Goal: Answer question/provide support: Share knowledge or assist other users

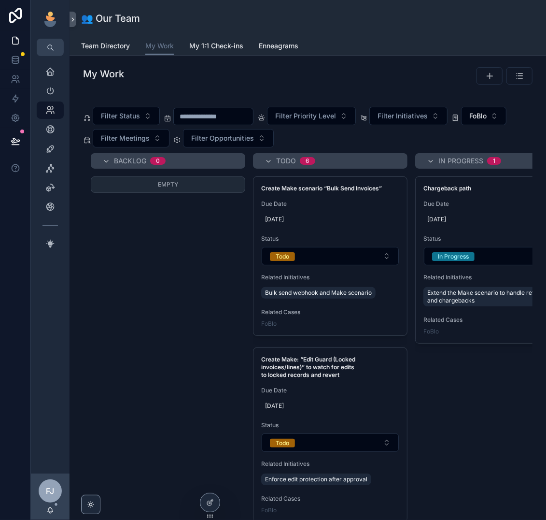
scroll to position [0, 95]
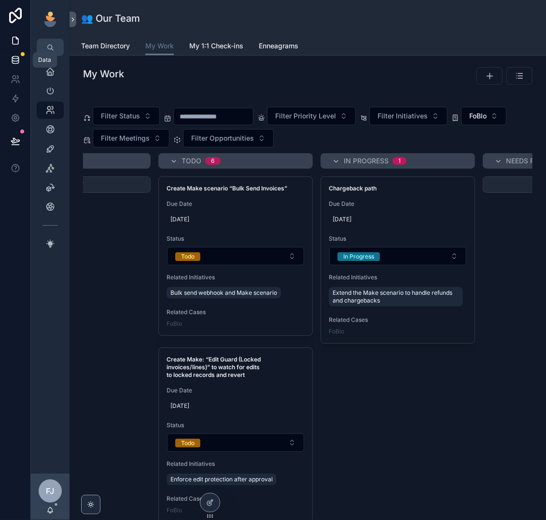
click at [14, 63] on icon at bounding box center [16, 60] width 10 height 10
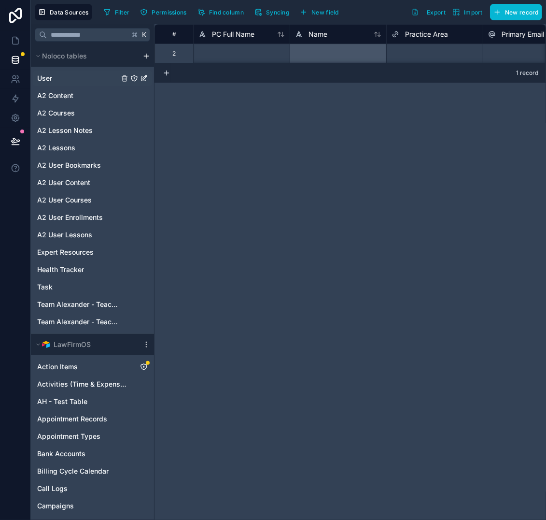
click at [15, 59] on icon at bounding box center [16, 60] width 10 height 10
click at [59, 78] on link "User" at bounding box center [78, 78] width 82 height 10
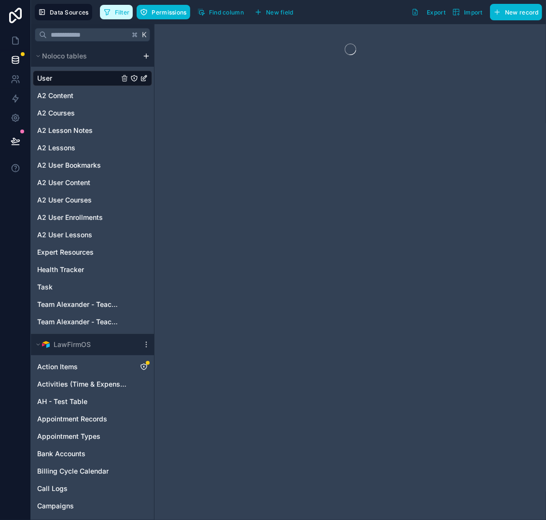
click at [113, 11] on button "Filter" at bounding box center [116, 12] width 33 height 14
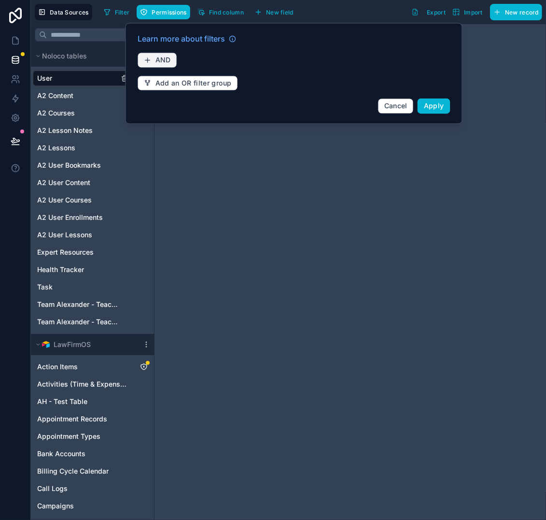
click at [167, 60] on span "AND" at bounding box center [162, 60] width 15 height 9
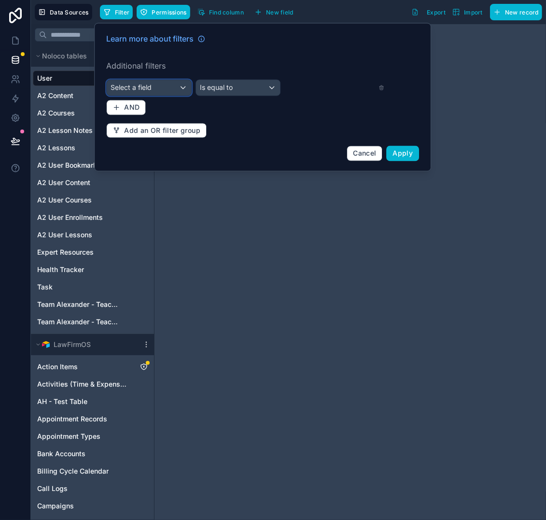
click at [145, 87] on span "Select a field" at bounding box center [131, 88] width 41 height 8
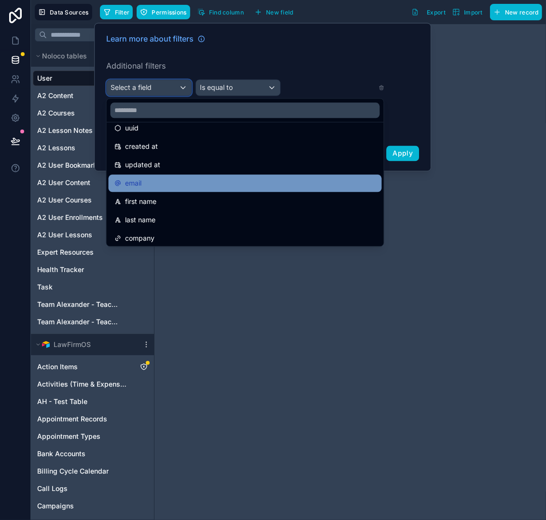
scroll to position [42, 0]
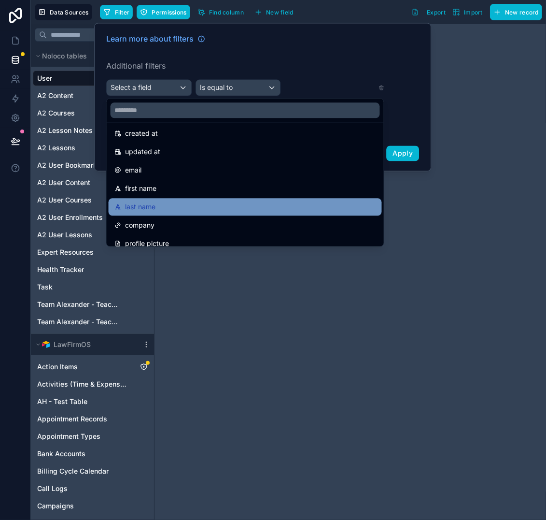
click at [148, 211] on span "last name" at bounding box center [140, 207] width 30 height 12
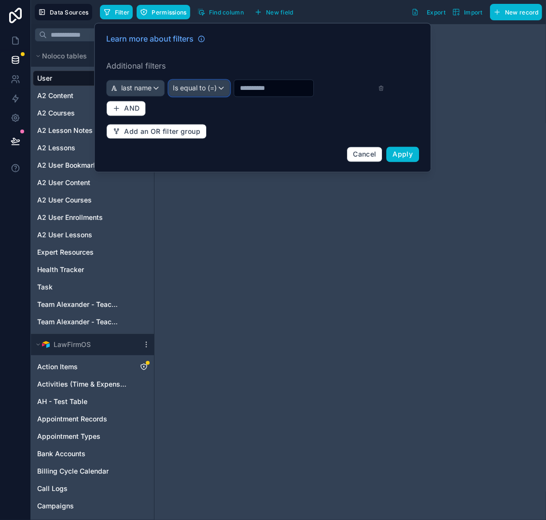
click at [206, 89] on span "Is equal to (=)" at bounding box center [195, 89] width 44 height 10
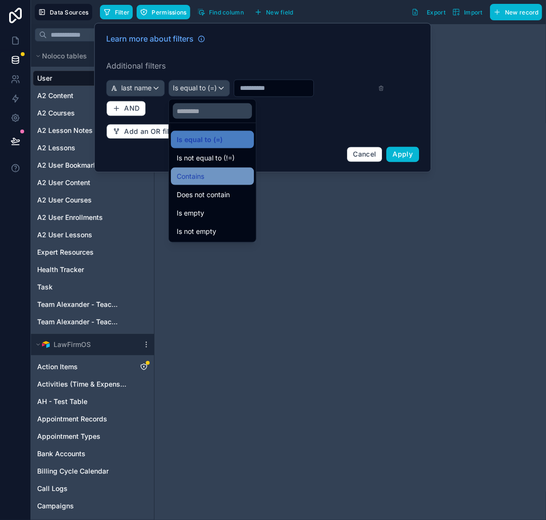
click at [189, 172] on span "Contains" at bounding box center [191, 176] width 28 height 12
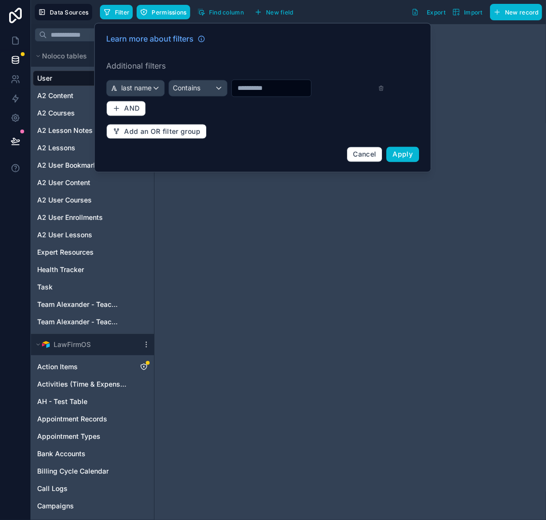
click at [257, 87] on input "text" at bounding box center [271, 89] width 79 height 14
type input "*****"
click at [397, 156] on span "Apply" at bounding box center [403, 154] width 20 height 8
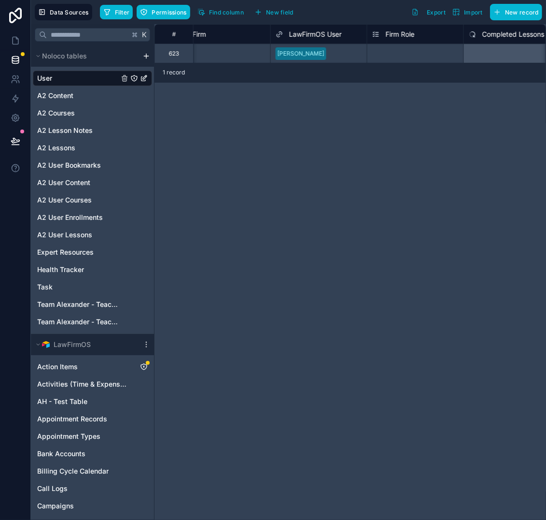
click at [230, 51] on div "Select a Firm" at bounding box center [222, 54] width 96 height 14
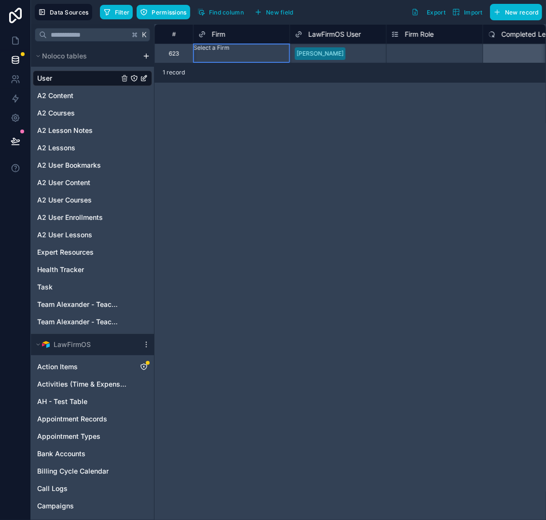
scroll to position [377, 0]
click at [437, 53] on div "Select a Firm Role" at bounding box center [412, 54] width 50 height 8
click at [432, 53] on div "Select a Firm Role" at bounding box center [412, 54] width 50 height 8
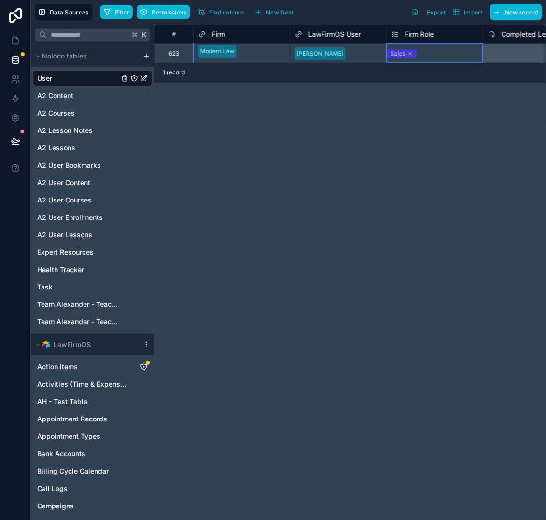
click at [440, 62] on div "Sales" at bounding box center [435, 53] width 96 height 19
click at [421, 53] on div "Sales" at bounding box center [404, 53] width 34 height 9
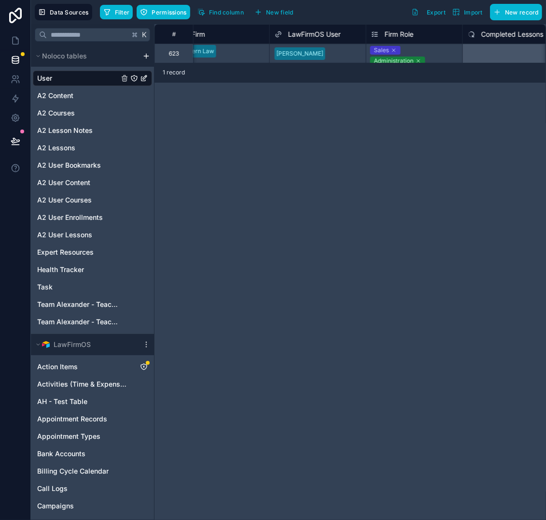
click at [432, 52] on div "Sales Administration" at bounding box center [414, 53] width 96 height 19
click at [445, 52] on div "Sales Administration" at bounding box center [412, 53] width 93 height 9
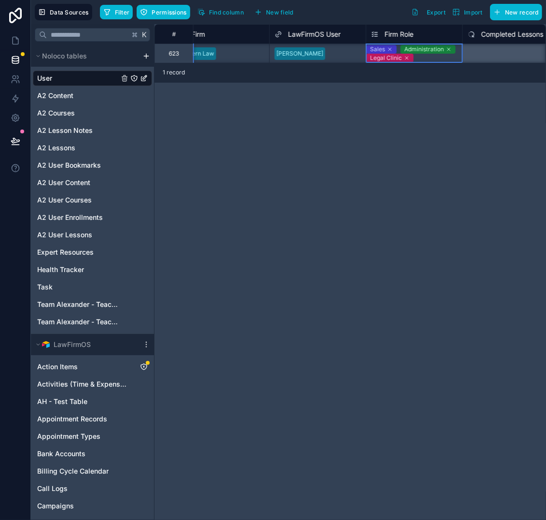
scroll to position [0, 986]
click at [430, 359] on div "**********" at bounding box center [351, 271] width 392 height 495
click at [11, 41] on icon at bounding box center [16, 41] width 10 height 10
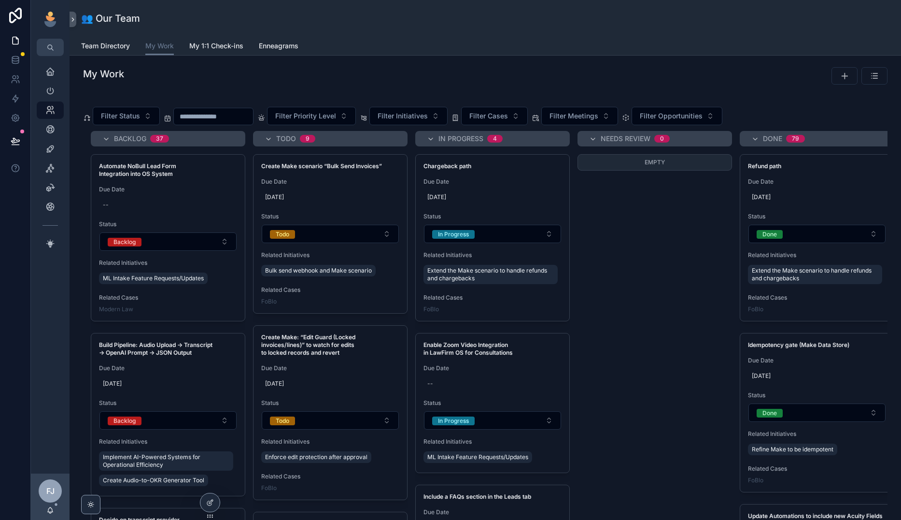
click at [282, 91] on div "My Work Filter Status Filter Priority Level Filter Initiatives Filter Cases Fil…" at bounding box center [485, 321] width 831 height 531
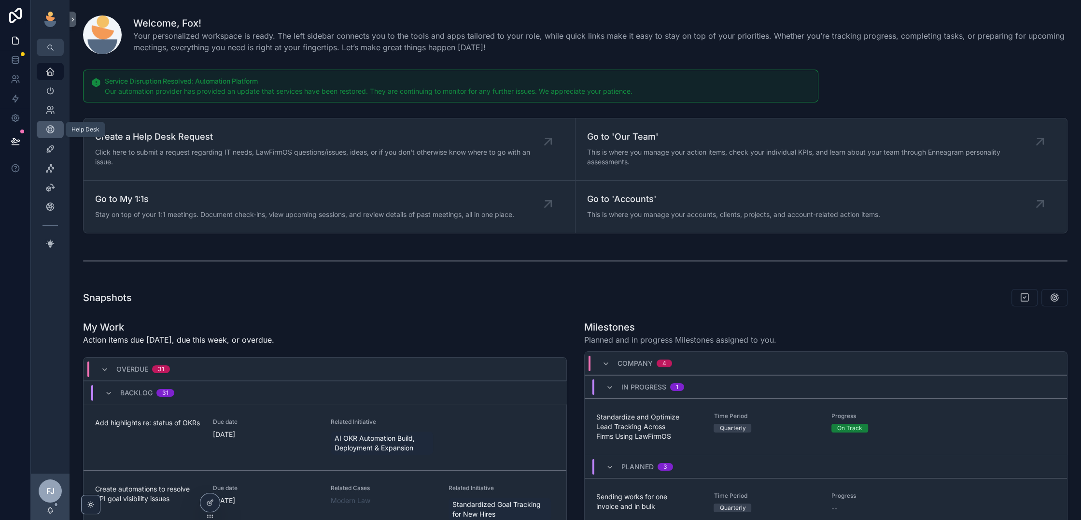
click at [54, 127] on icon "scrollable content" at bounding box center [50, 130] width 10 height 10
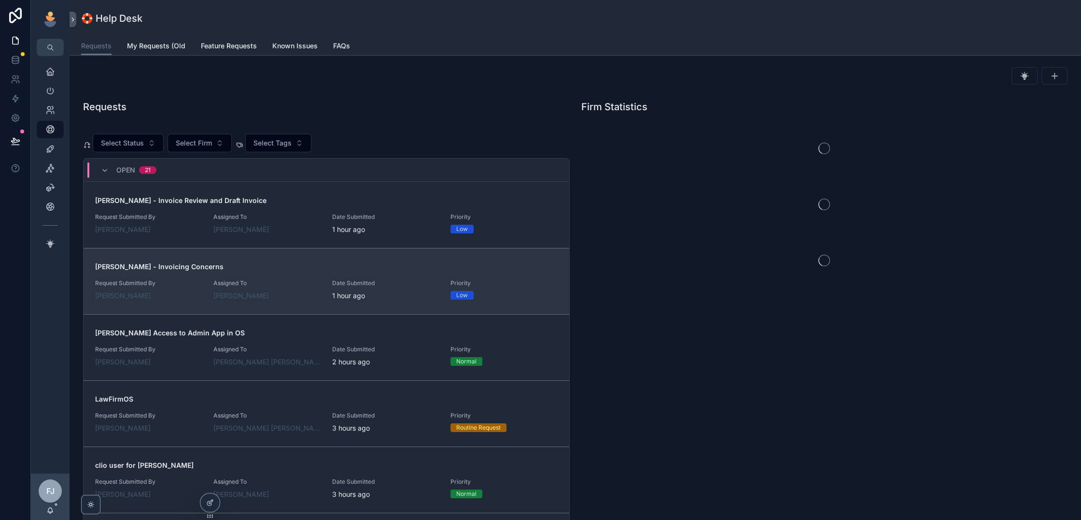
scroll to position [71, 0]
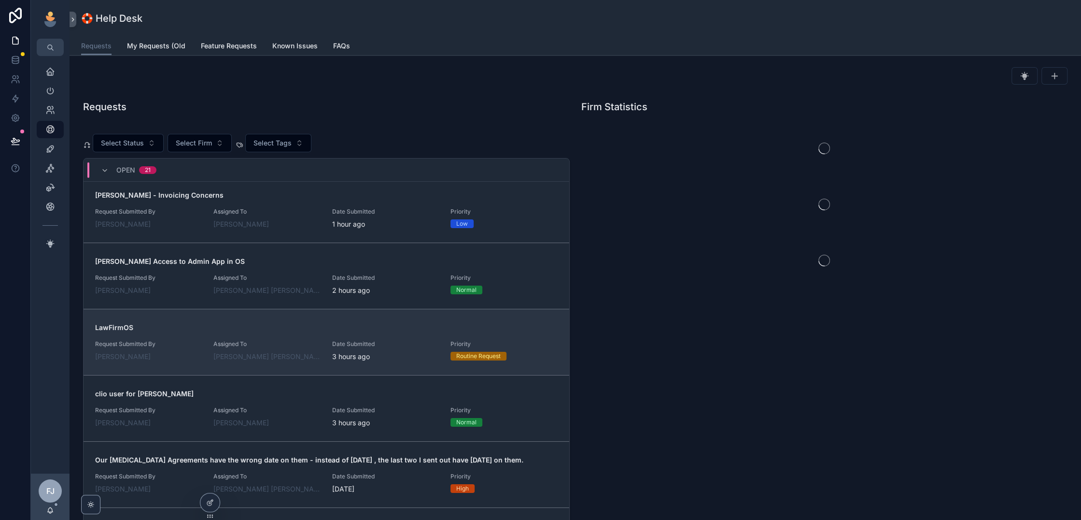
click at [285, 337] on div "LawFirmOS Request Submitted By Maleah Woodward Assigned To Fox Johnston Date Su…" at bounding box center [326, 342] width 463 height 39
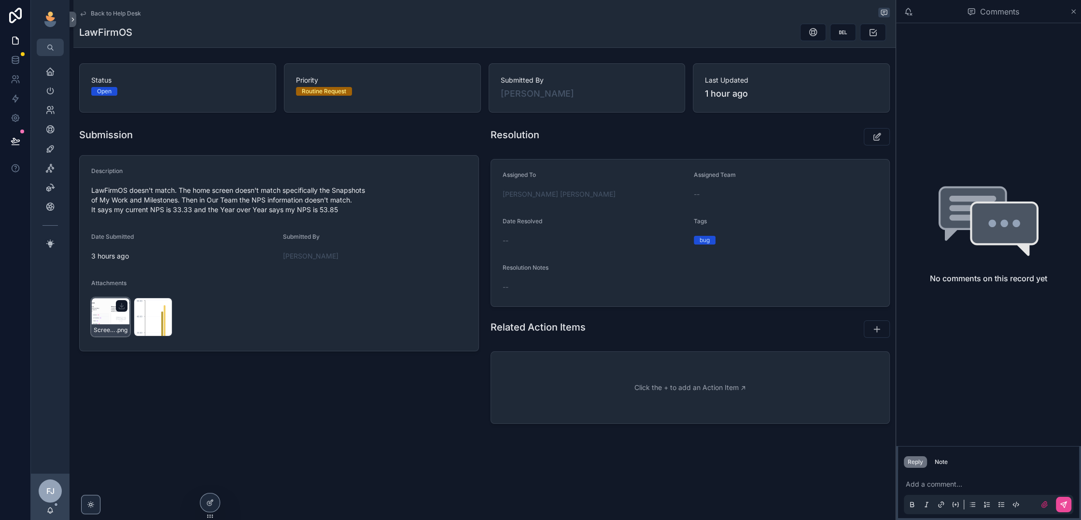
click at [96, 311] on div "Screenshot-2025-09-05-at-8.53.33-AM .png" at bounding box center [110, 316] width 39 height 39
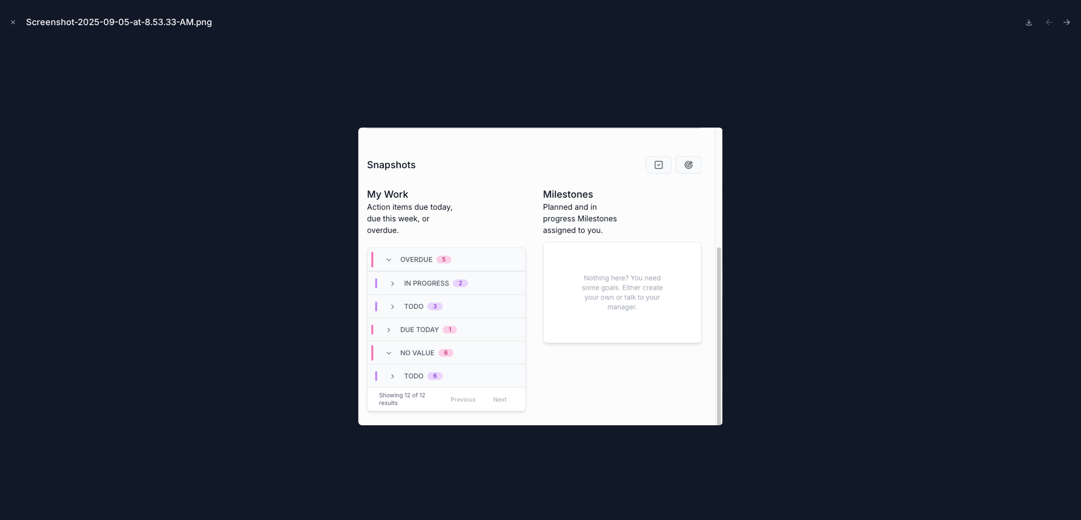
click at [292, 321] on div at bounding box center [541, 276] width 1066 height 471
click at [278, 100] on div at bounding box center [541, 276] width 1066 height 471
click at [12, 23] on icon "Close modal" at bounding box center [13, 22] width 3 height 3
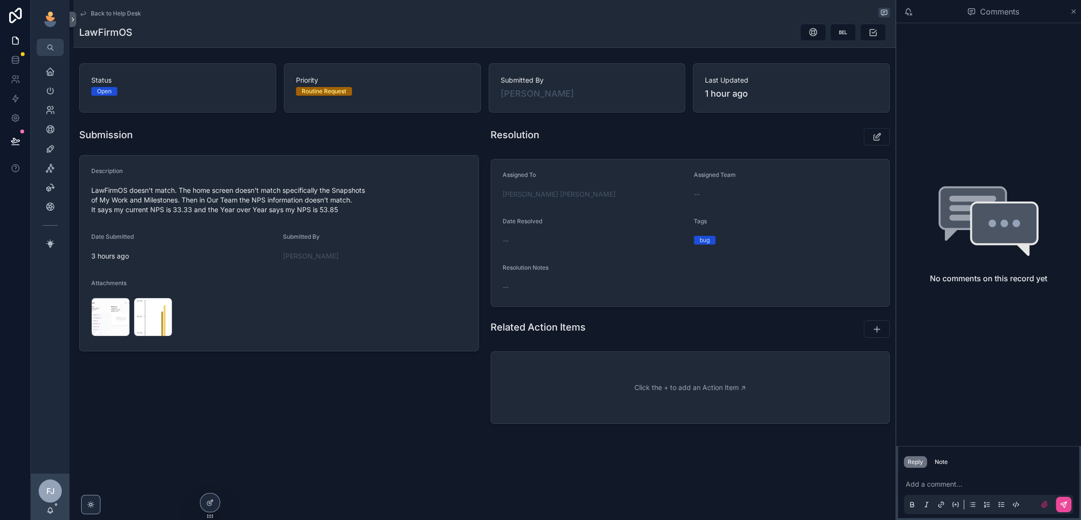
click at [973, 479] on div "Add a comment..." at bounding box center [988, 493] width 169 height 41
click at [959, 482] on p "scrollable content" at bounding box center [990, 484] width 169 height 10
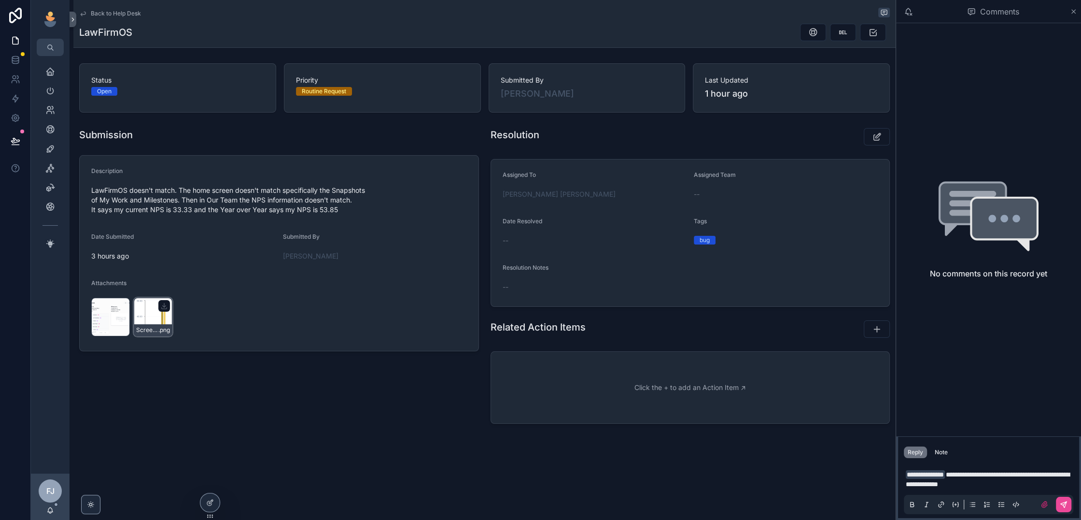
click at [145, 310] on div "Screenshot-2025-09-05-at-8.55.33-AM .png" at bounding box center [153, 316] width 39 height 39
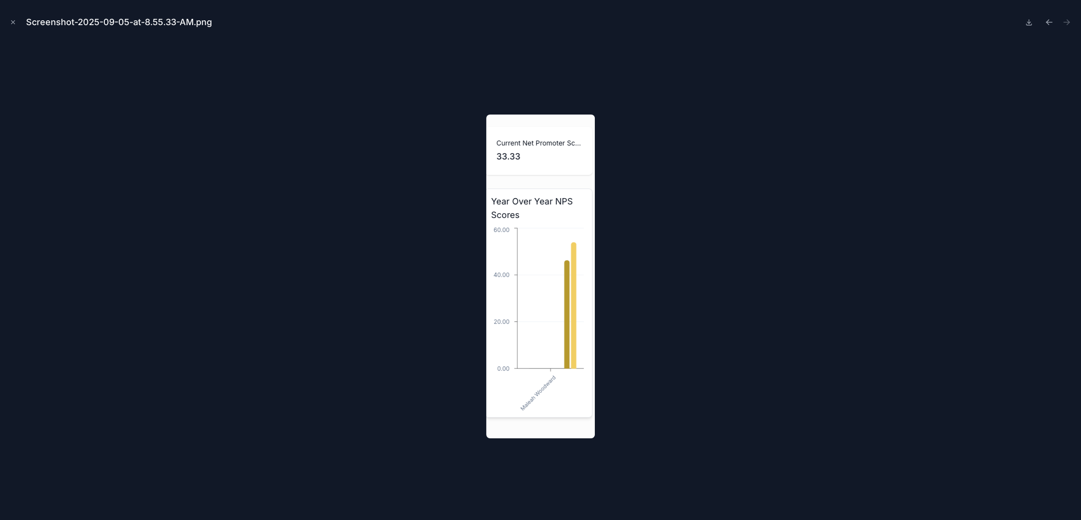
click at [346, 266] on div at bounding box center [541, 276] width 1066 height 471
click at [595, 251] on div at bounding box center [541, 276] width 1066 height 471
click at [12, 22] on icon "Close modal" at bounding box center [13, 22] width 7 height 7
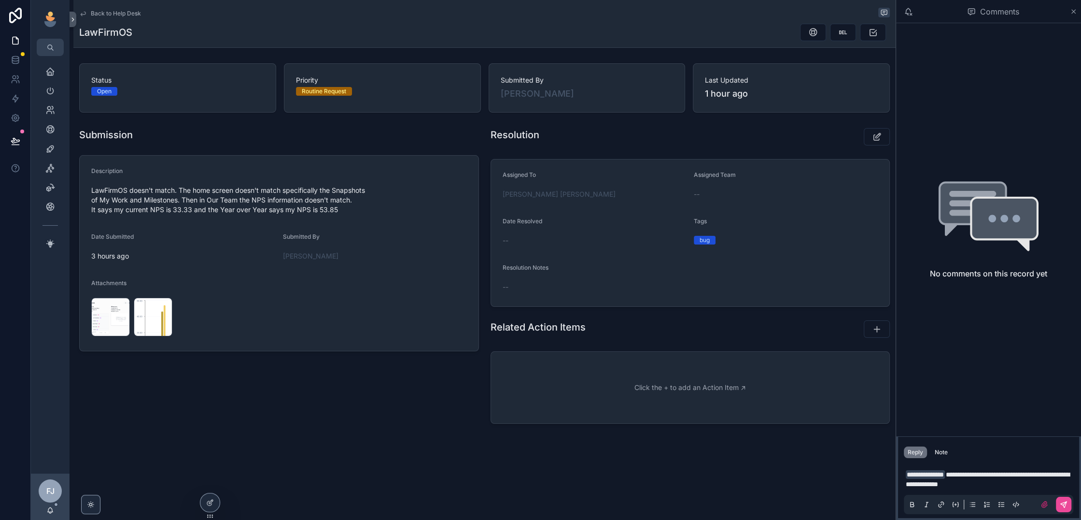
click at [1039, 485] on p "**********" at bounding box center [990, 478] width 169 height 19
drag, startPoint x: 985, startPoint y: 486, endPoint x: 1051, endPoint y: 520, distance: 74.5
click at [985, 486] on span "**********" at bounding box center [988, 479] width 164 height 16
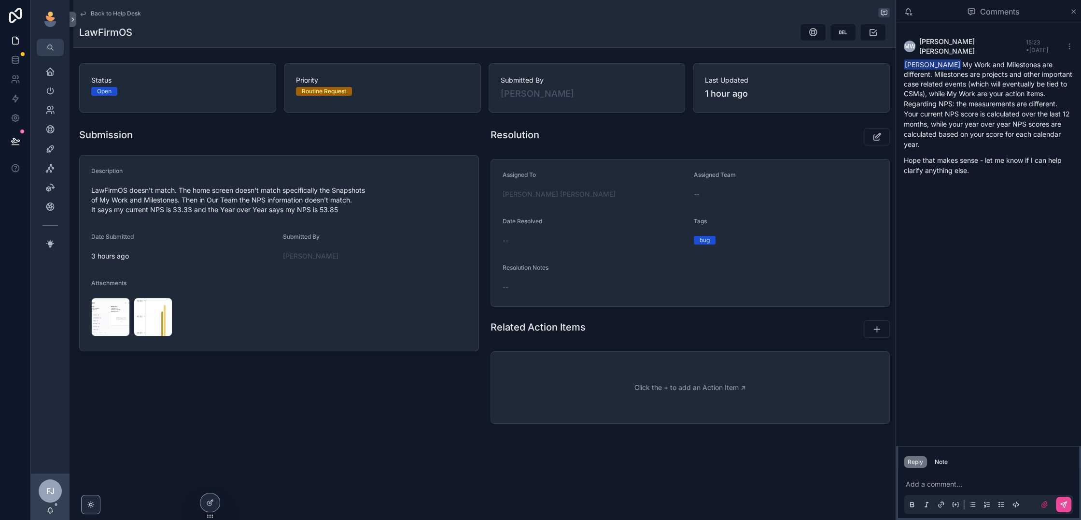
click at [926, 480] on p "scrollable content" at bounding box center [990, 484] width 169 height 10
click at [873, 138] on icon "scrollable content" at bounding box center [877, 137] width 10 height 10
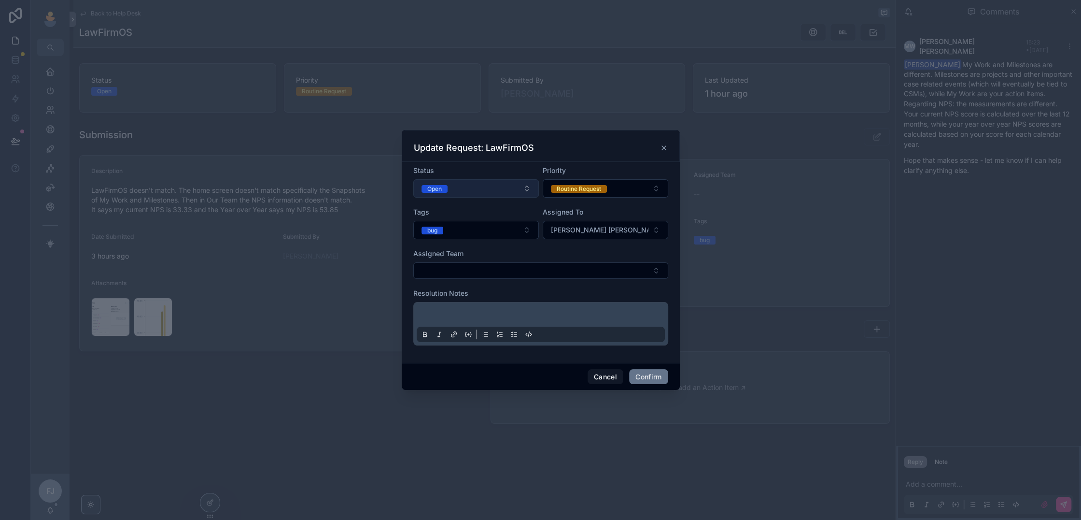
click at [511, 191] on button "Open" at bounding box center [476, 188] width 126 height 18
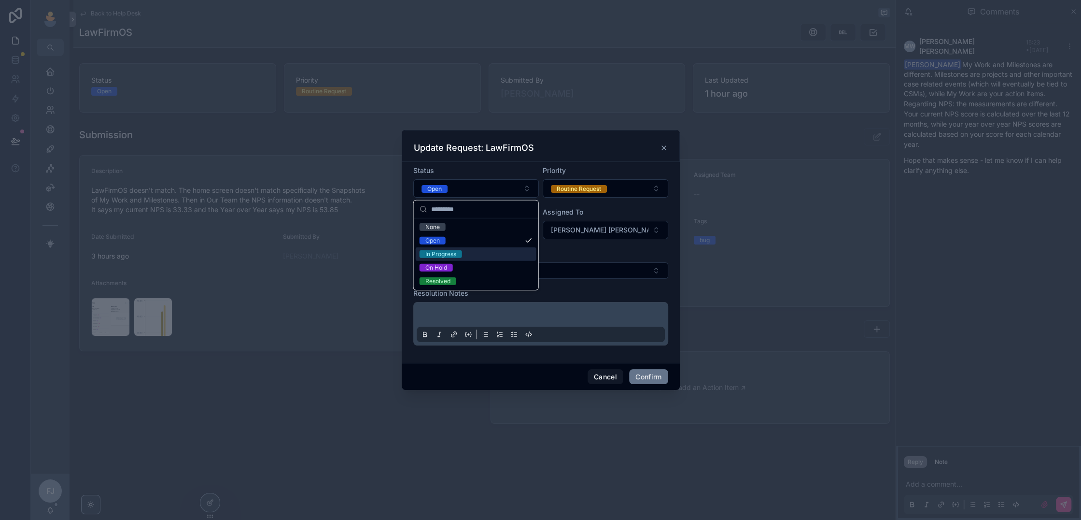
click at [477, 255] on div "In Progress" at bounding box center [476, 254] width 121 height 14
click at [657, 376] on button "Confirm" at bounding box center [648, 376] width 39 height 15
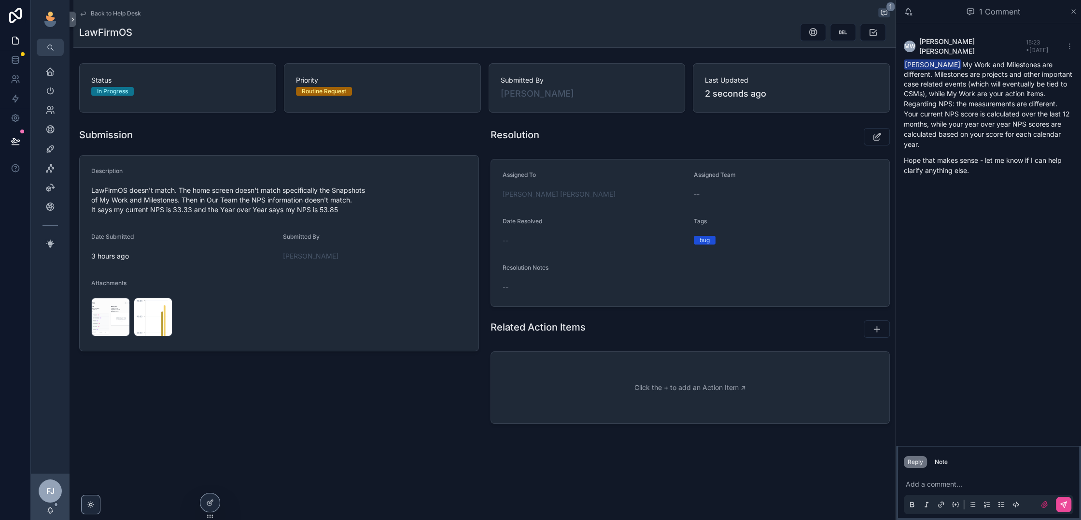
click at [132, 12] on span "Back to Help Desk" at bounding box center [116, 14] width 50 height 8
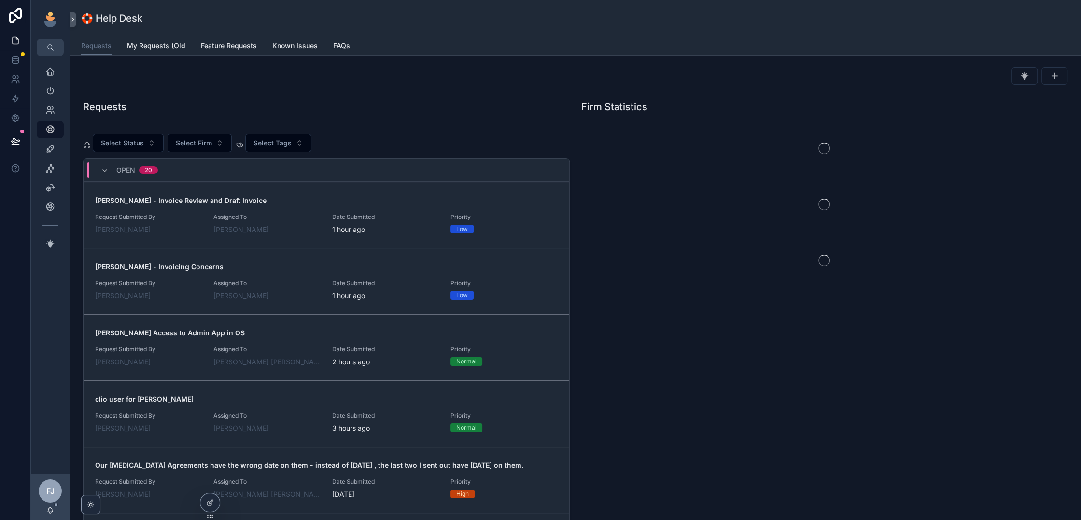
scroll to position [14, 0]
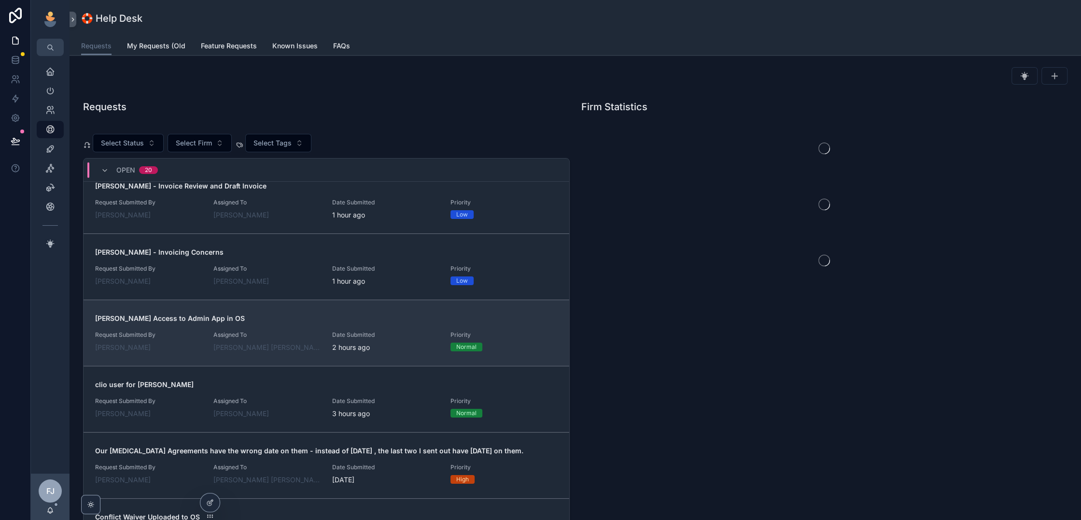
click at [190, 336] on span "Request Submitted By" at bounding box center [148, 335] width 107 height 8
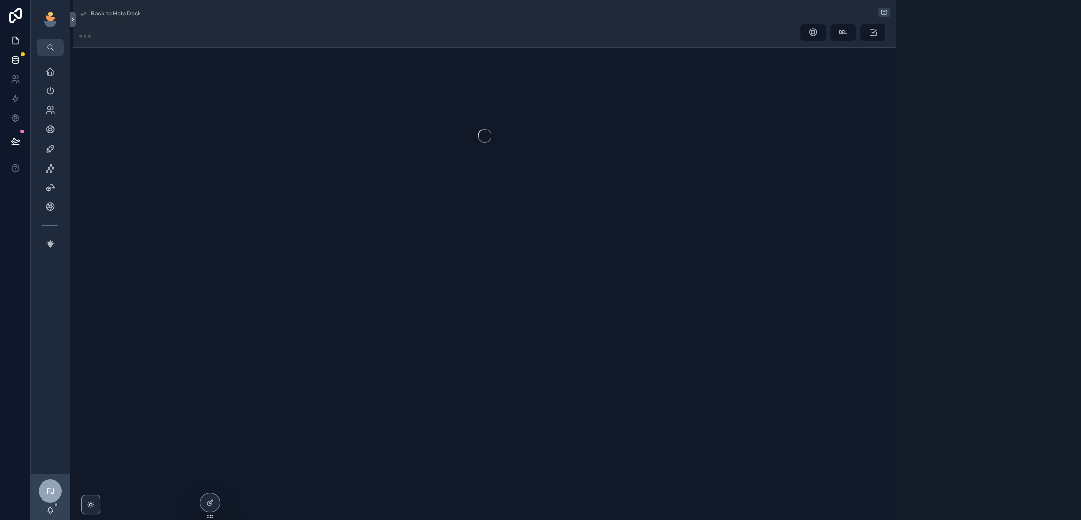
click at [11, 57] on icon at bounding box center [16, 60] width 10 height 10
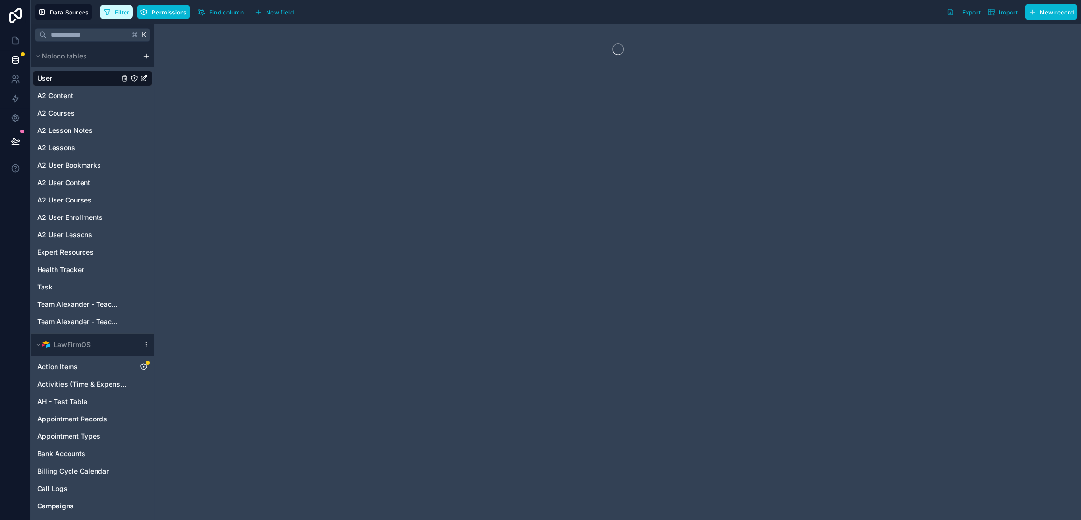
click at [112, 8] on button "Filter" at bounding box center [116, 12] width 33 height 14
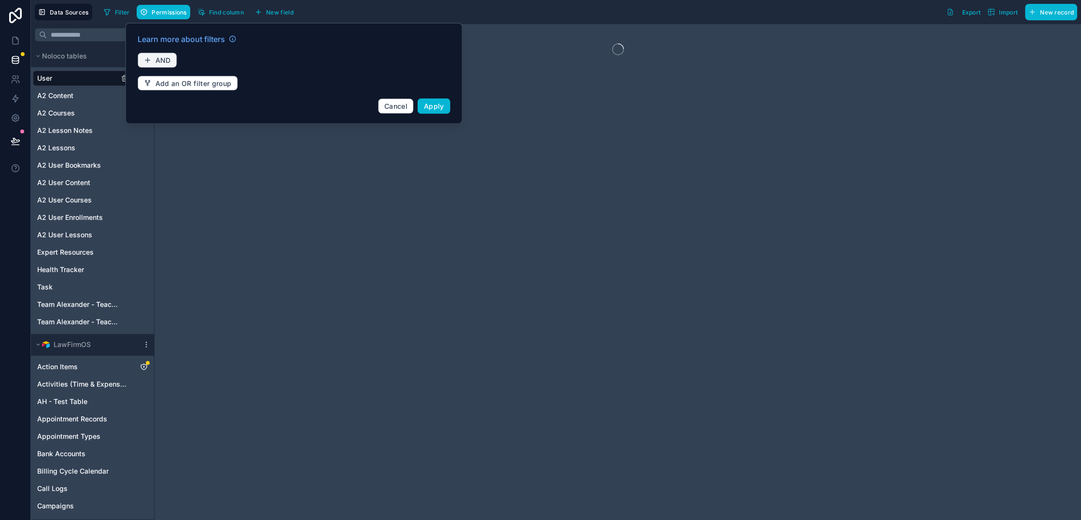
click at [155, 56] on span "AND" at bounding box center [162, 60] width 15 height 9
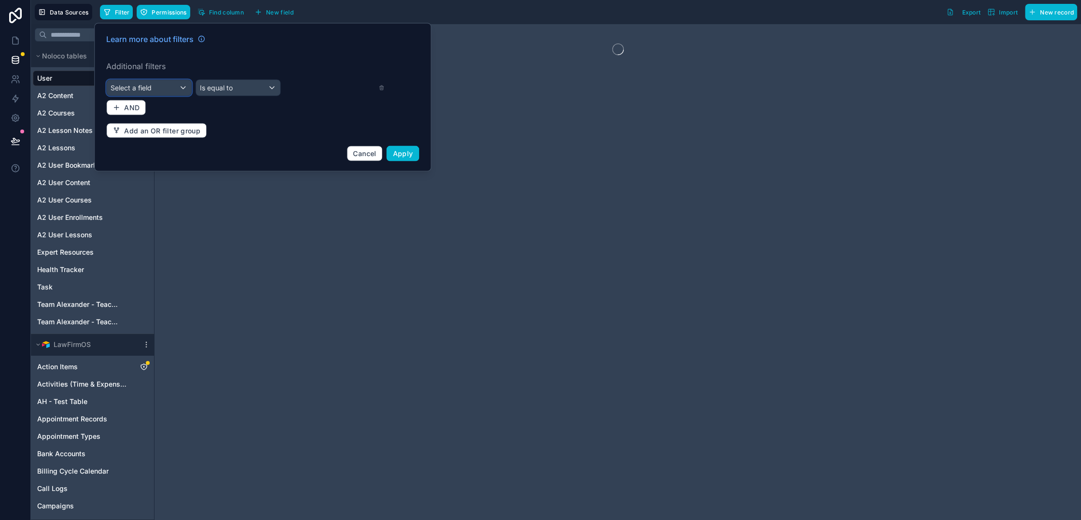
click at [166, 86] on div "Select a field" at bounding box center [149, 87] width 85 height 15
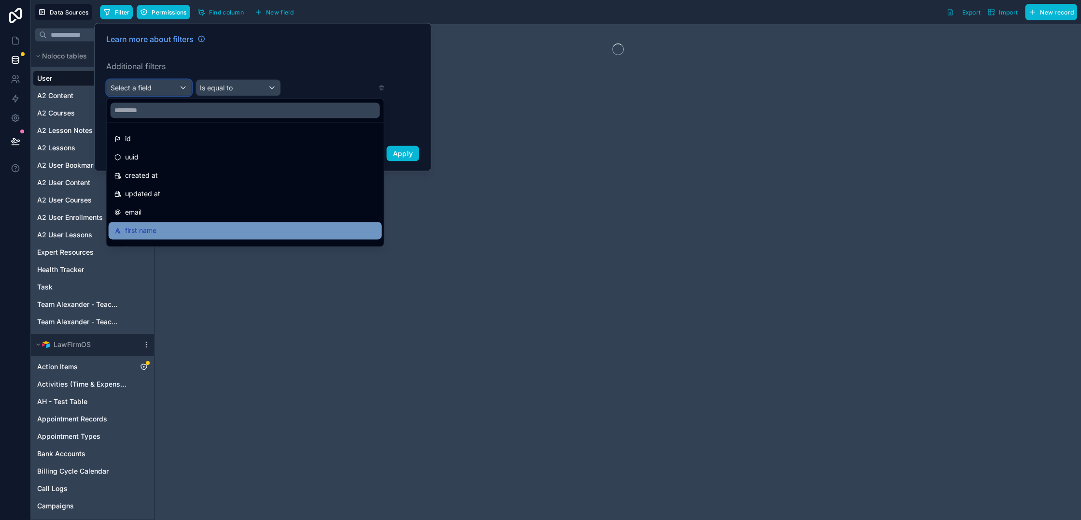
scroll to position [25, 0]
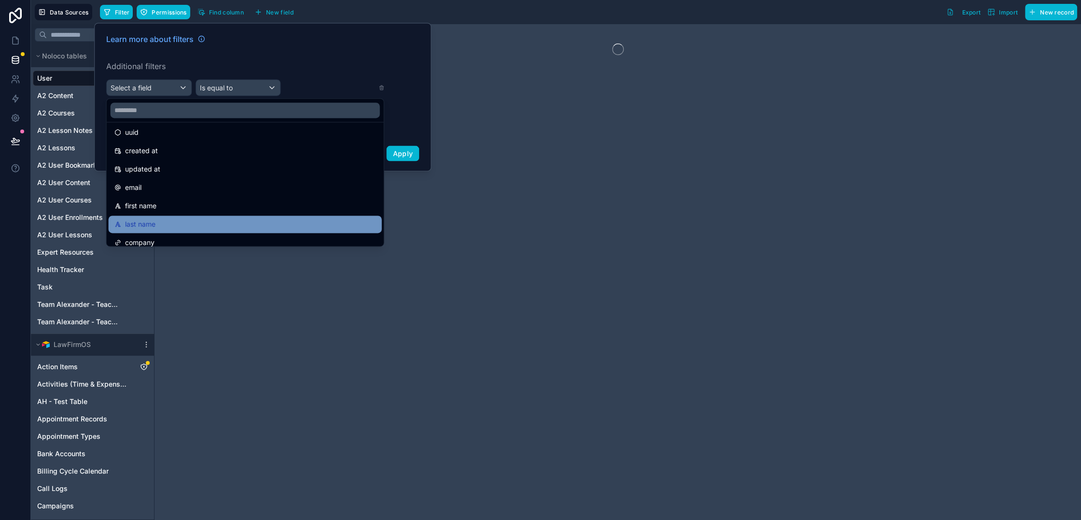
click at [167, 216] on div "last name" at bounding box center [245, 223] width 273 height 17
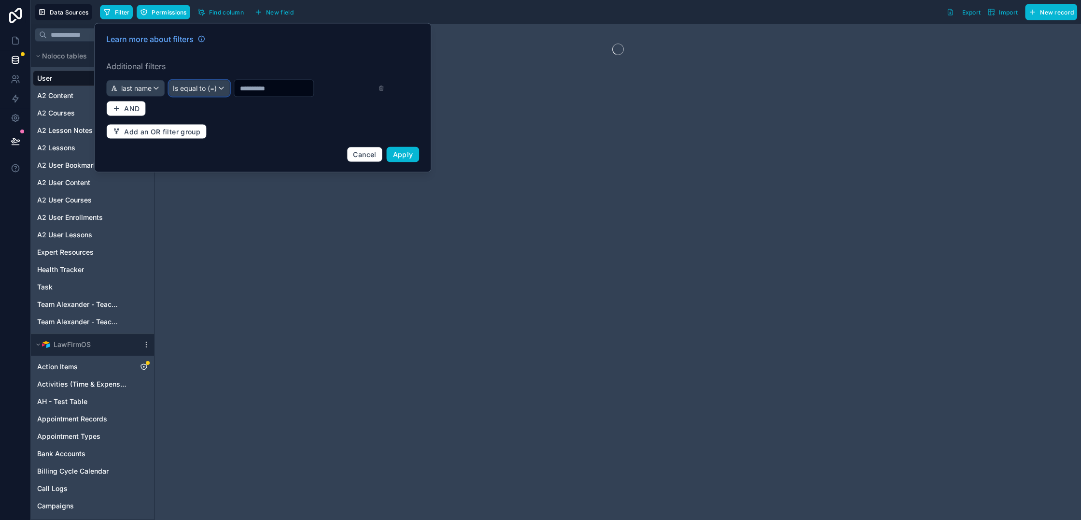
click at [216, 87] on div "Is equal to (=)" at bounding box center [199, 88] width 60 height 15
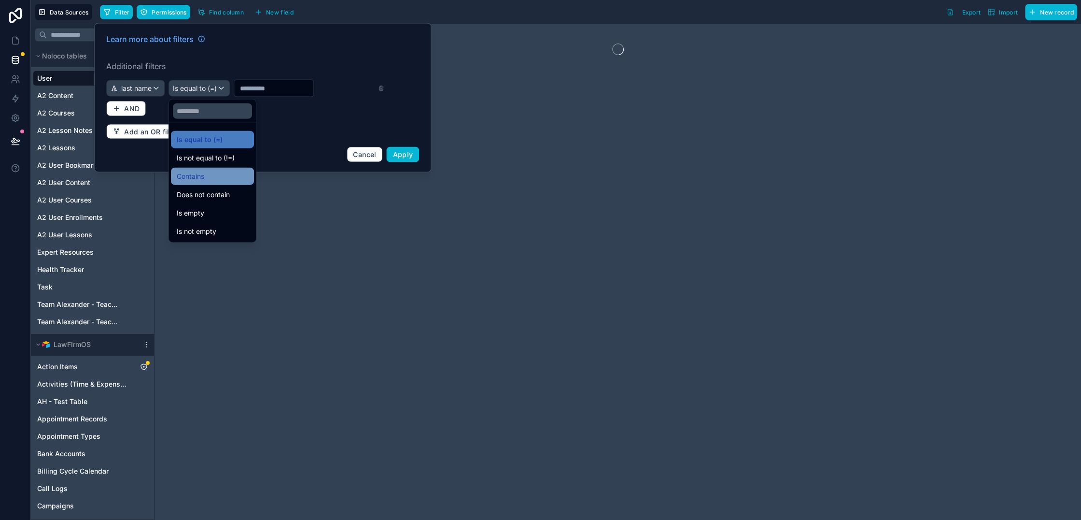
click at [189, 170] on span "Contains" at bounding box center [191, 176] width 28 height 12
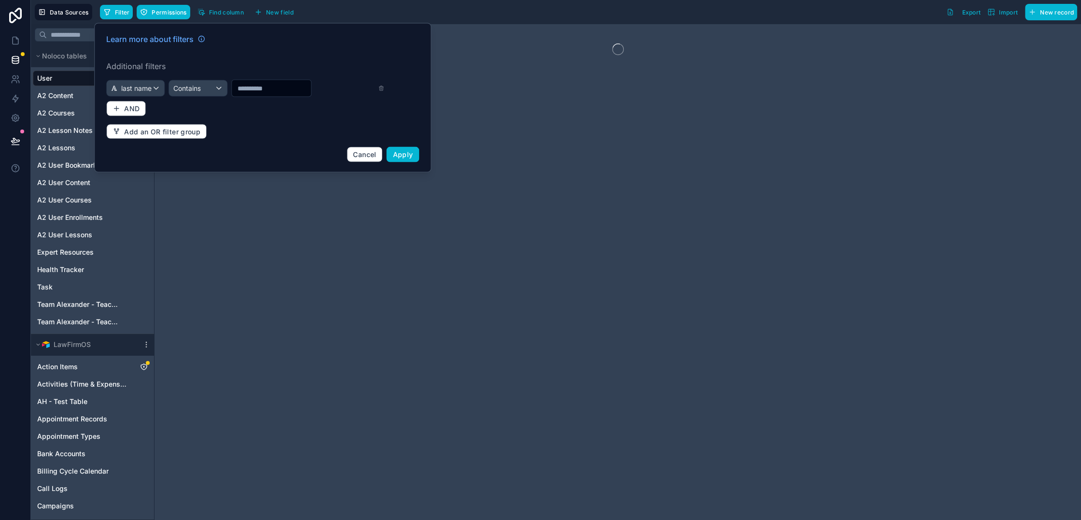
click at [254, 90] on input "text" at bounding box center [271, 89] width 79 height 14
click at [270, 85] on input "*" at bounding box center [271, 89] width 79 height 14
type input "********"
click at [403, 156] on span "Apply" at bounding box center [403, 154] width 20 height 8
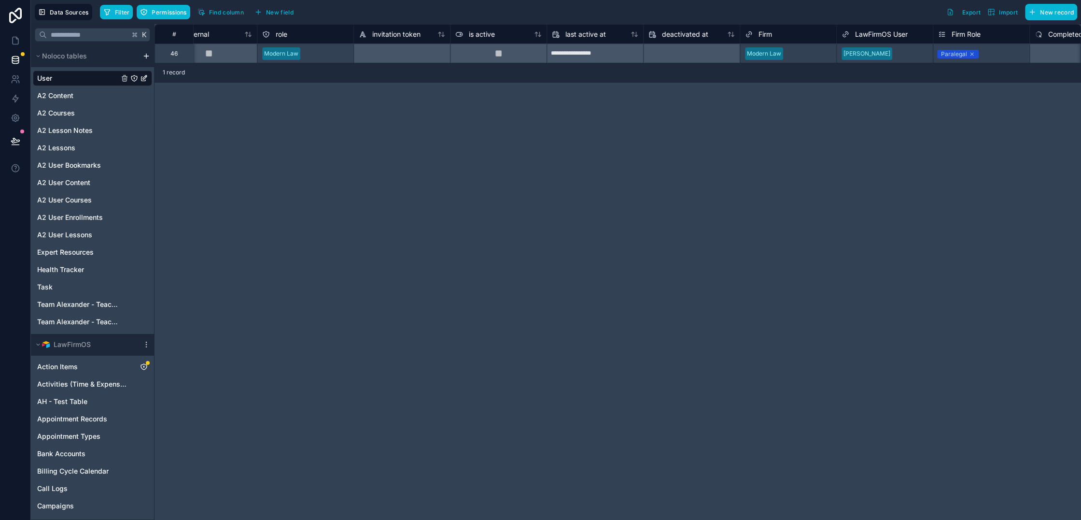
scroll to position [0, 492]
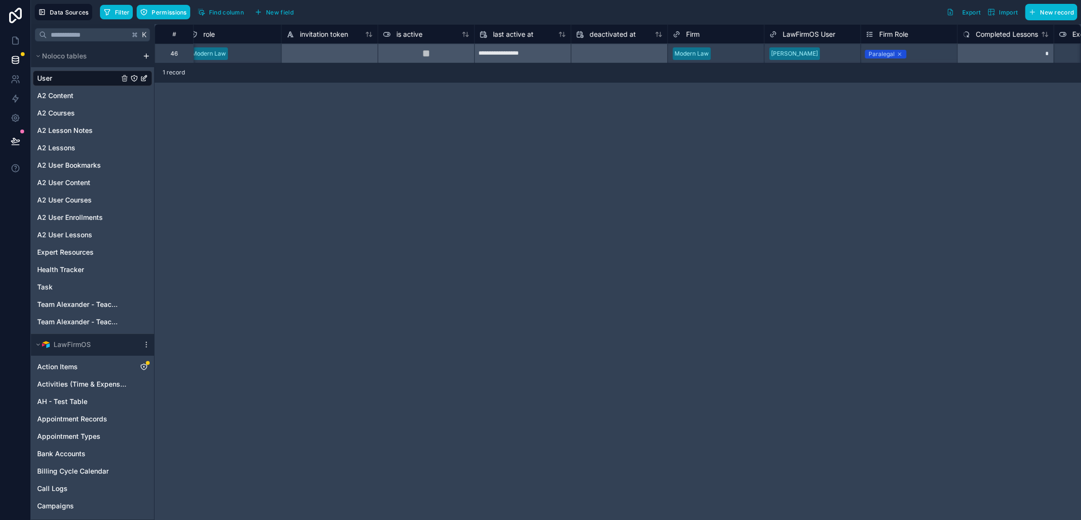
click at [921, 51] on div "Paralegal" at bounding box center [909, 54] width 96 height 12
click at [921, 51] on div "Paralegal" at bounding box center [909, 54] width 96 height 14
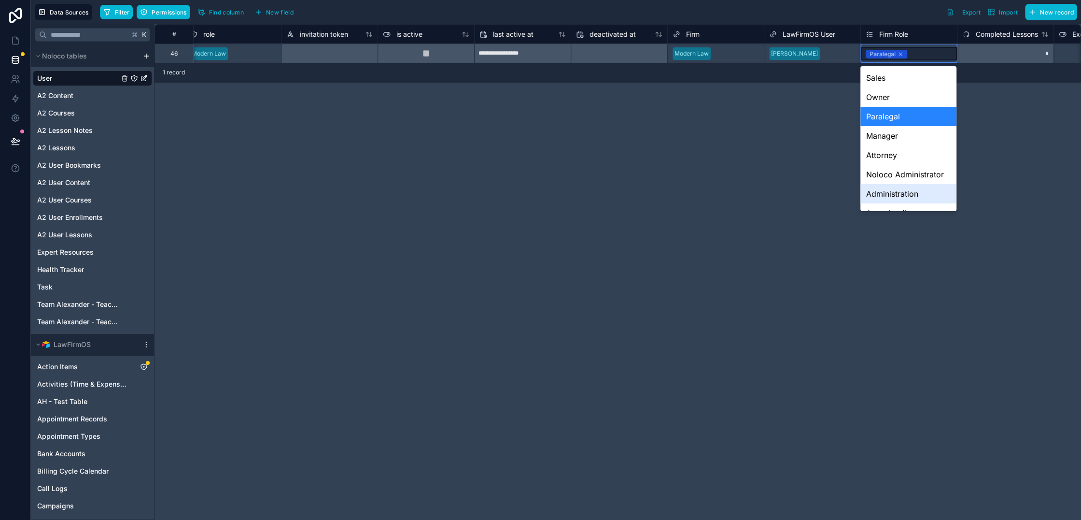
drag, startPoint x: 879, startPoint y: 192, endPoint x: 789, endPoint y: 190, distance: 89.8
click at [879, 192] on div "Administration" at bounding box center [908, 193] width 96 height 19
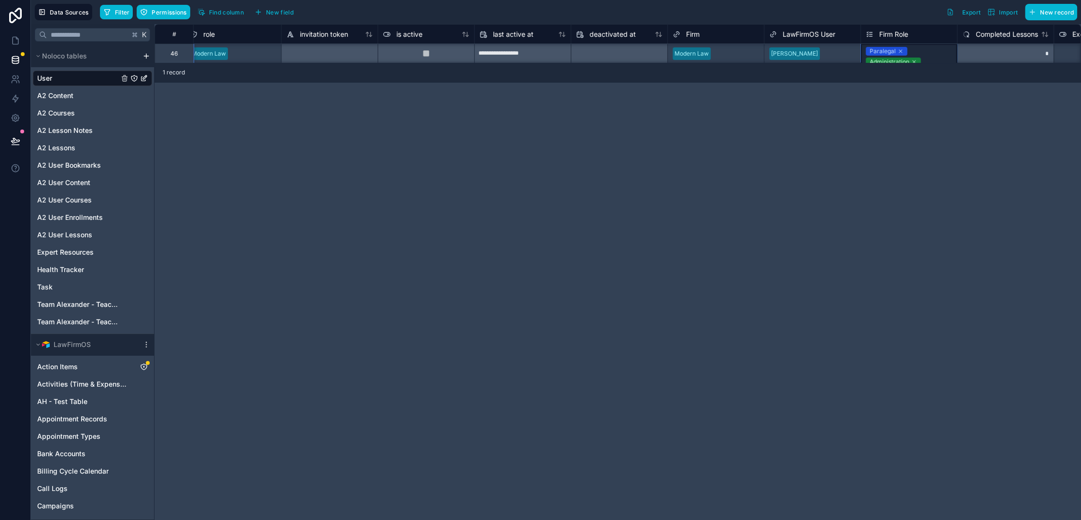
scroll to position [0, 492]
click at [789, 190] on div "**********" at bounding box center [618, 271] width 927 height 495
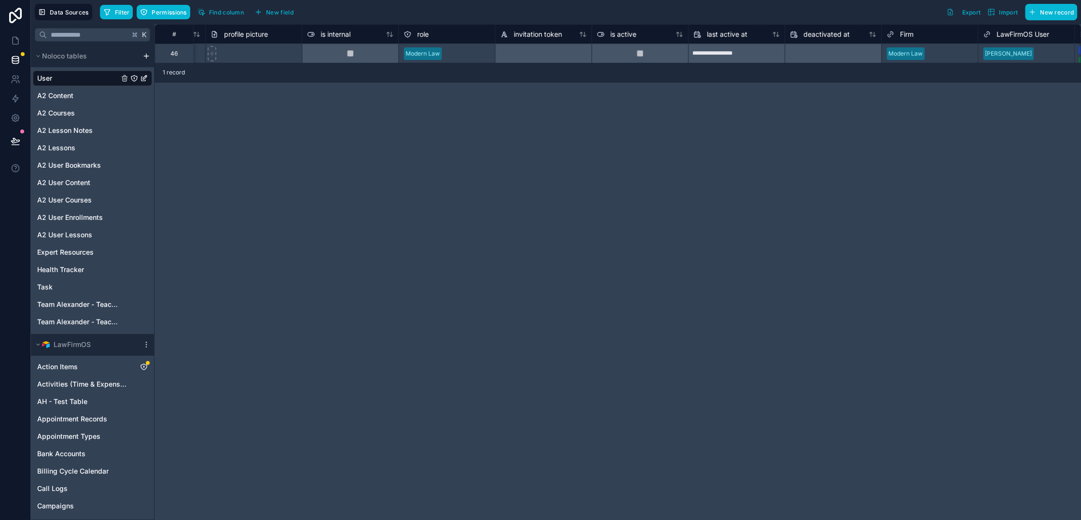
scroll to position [0, 0]
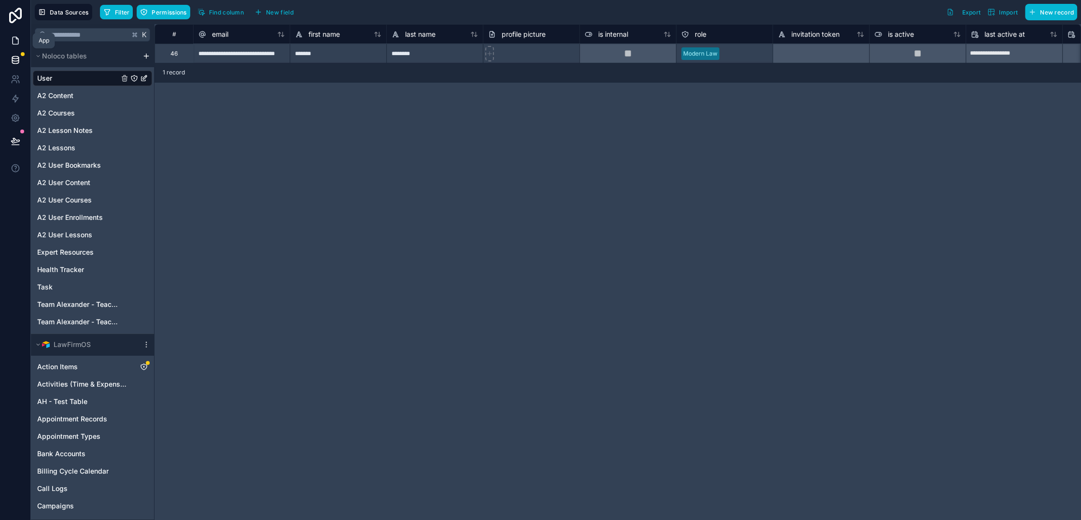
click at [16, 38] on icon at bounding box center [17, 38] width 2 height 2
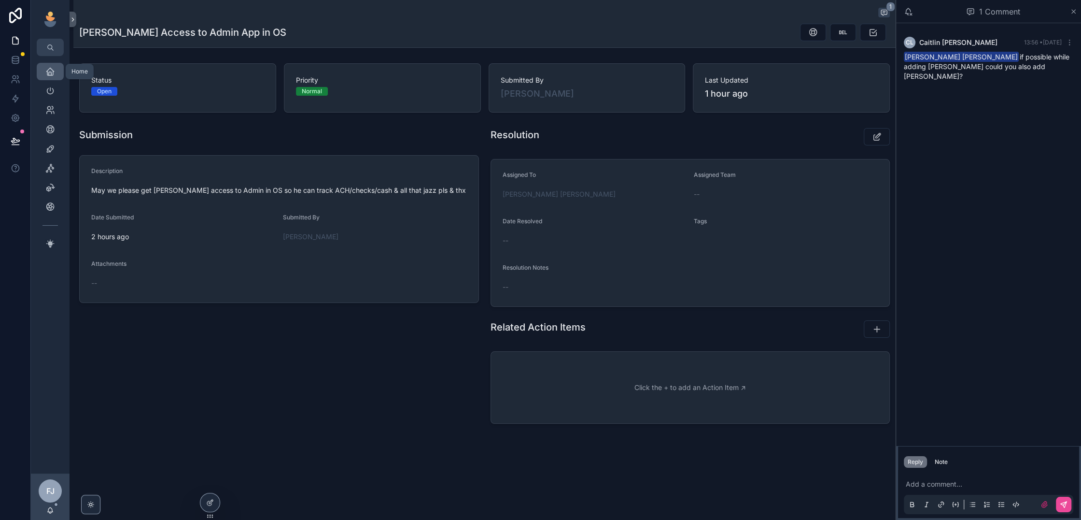
click at [55, 75] on icon "scrollable content" at bounding box center [50, 72] width 10 height 10
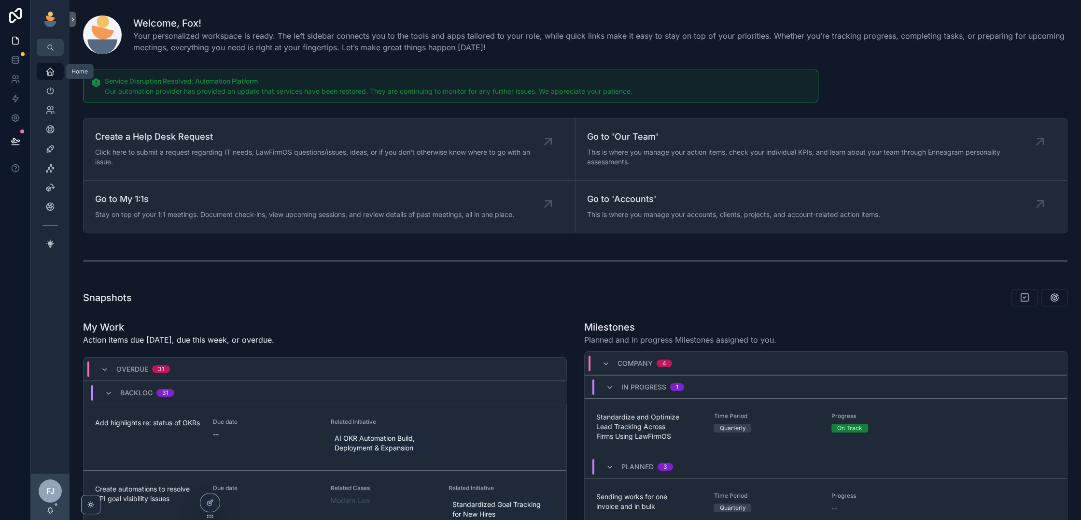
click at [0, 0] on icon at bounding box center [0, 0] width 0 height 0
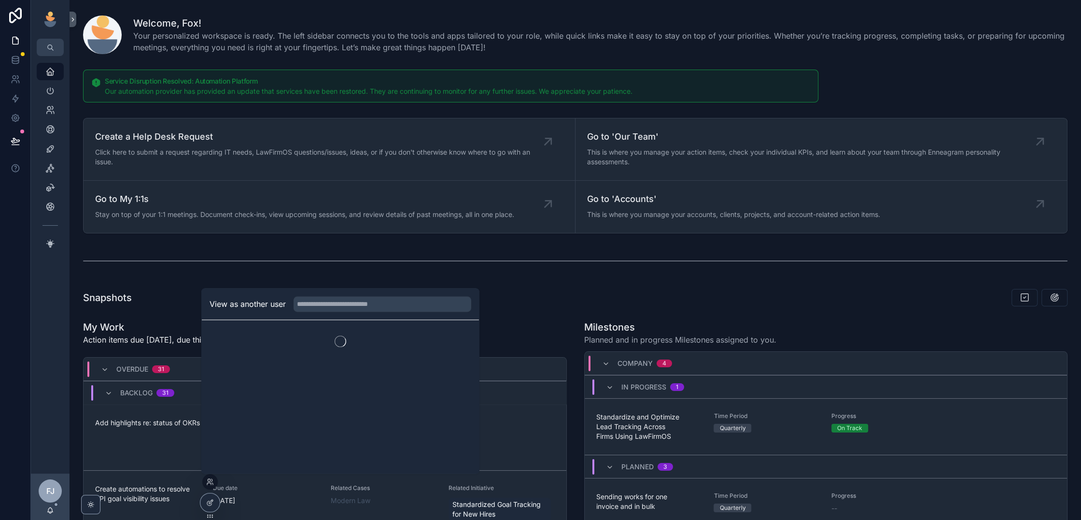
click at [117, 303] on div "Snapshots" at bounding box center [575, 297] width 985 height 18
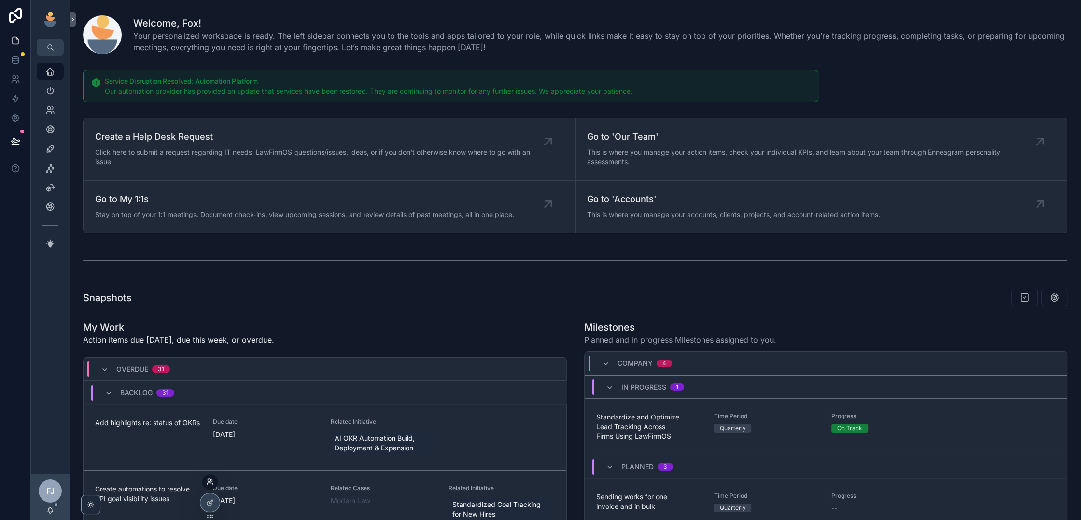
click at [207, 481] on icon at bounding box center [210, 482] width 8 height 8
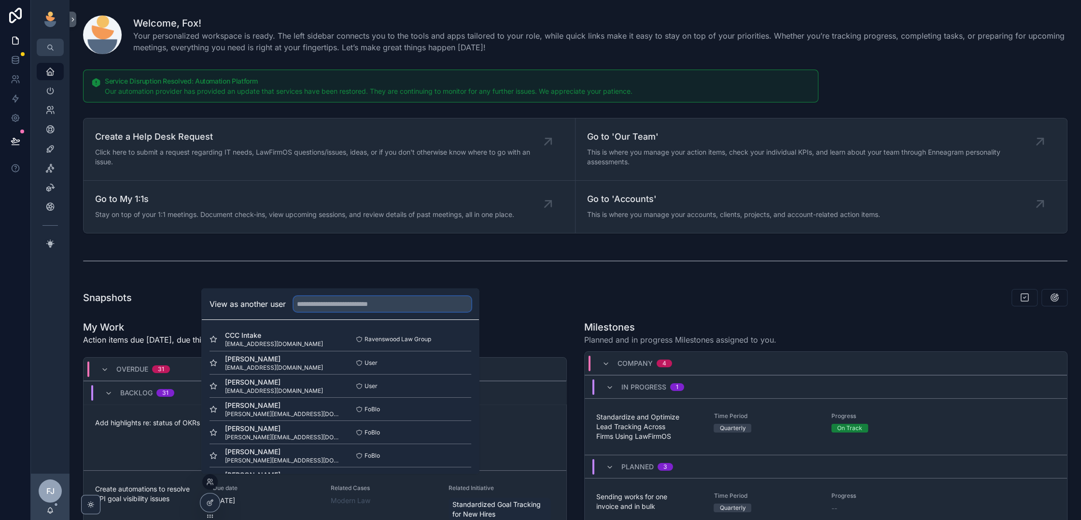
click at [380, 308] on input "text" at bounding box center [383, 303] width 178 height 15
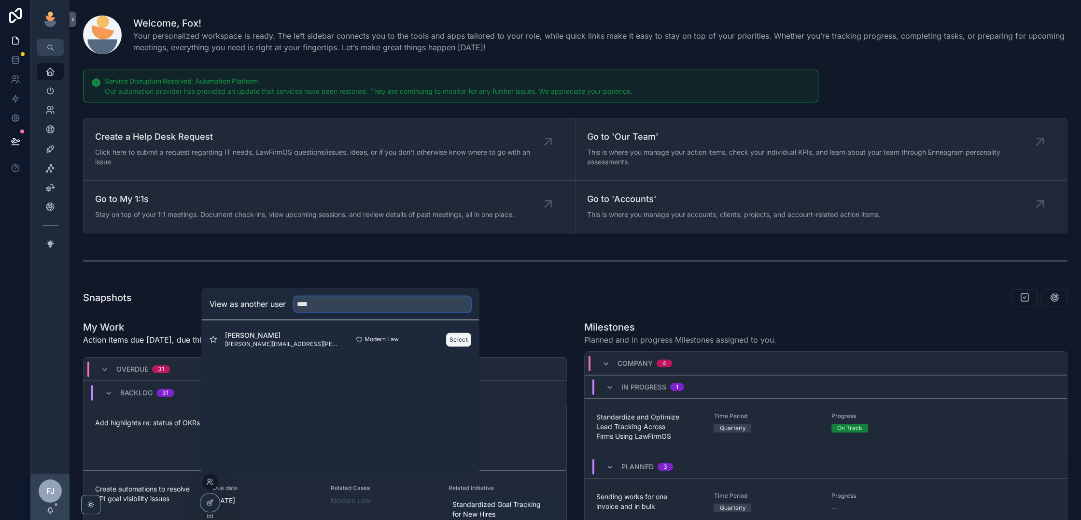
type input "****"
click at [464, 340] on button "Select" at bounding box center [458, 339] width 25 height 14
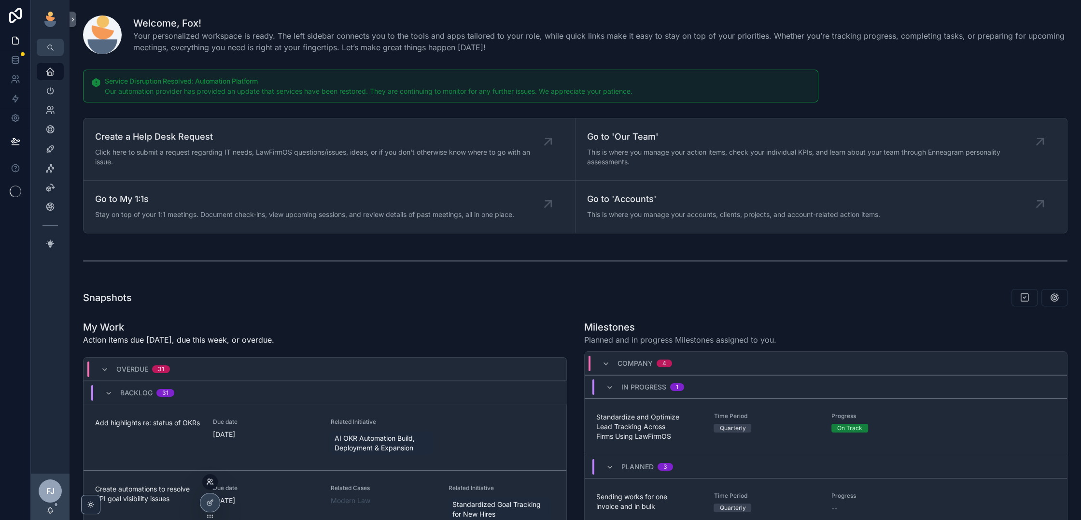
click at [210, 483] on icon at bounding box center [210, 482] width 8 height 8
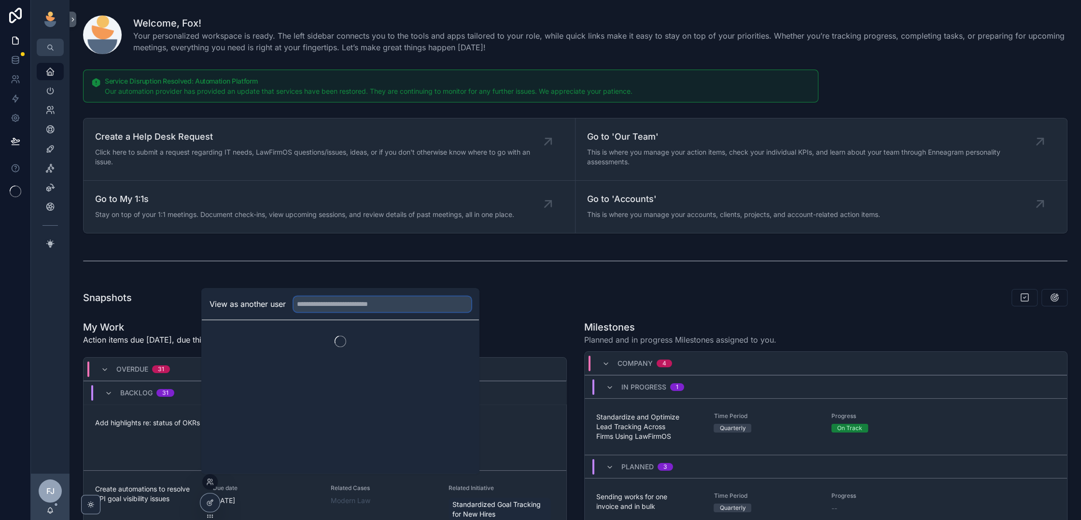
click at [363, 305] on input "text" at bounding box center [383, 303] width 178 height 15
type input "******"
click at [451, 341] on button "Select" at bounding box center [458, 339] width 25 height 14
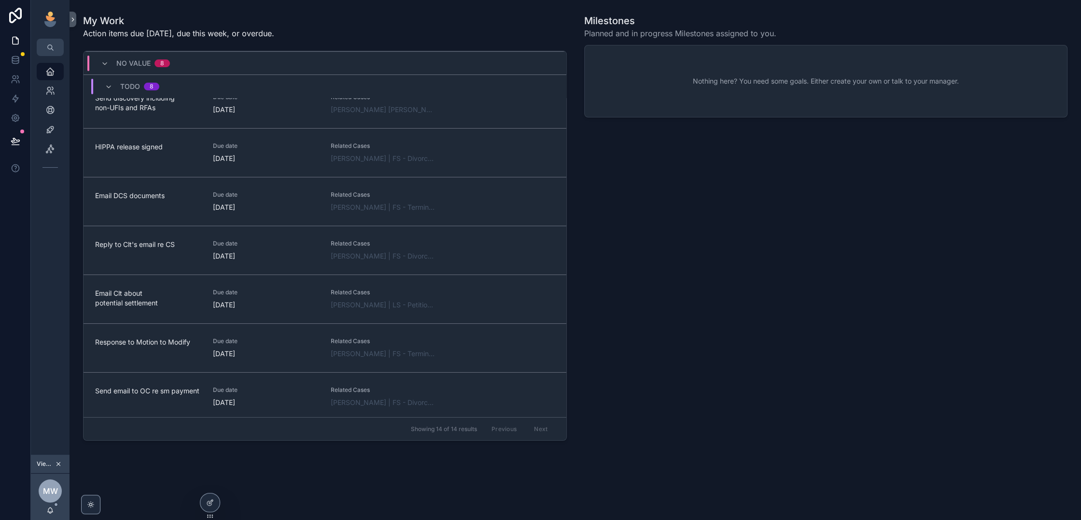
scroll to position [229, 0]
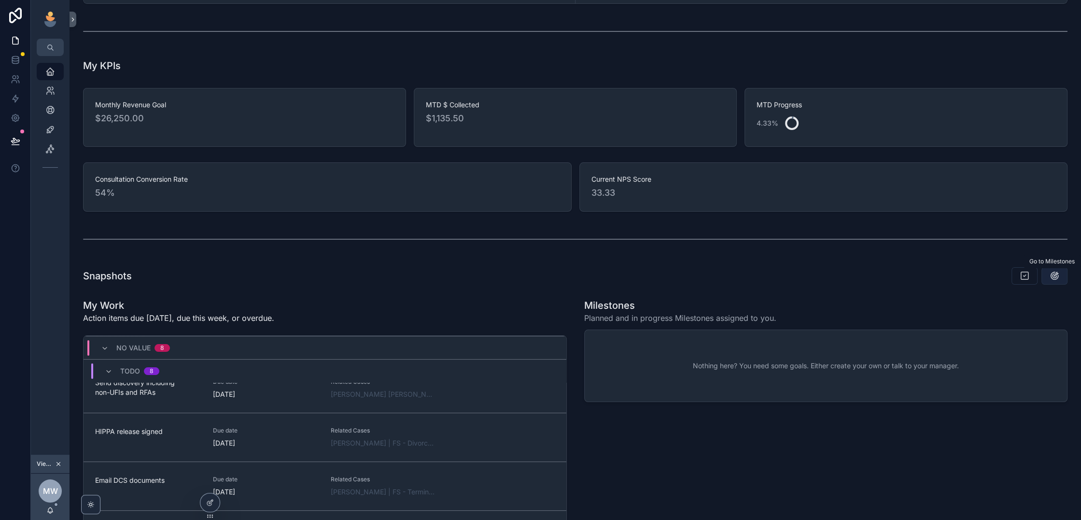
click at [1057, 275] on icon "scrollable content" at bounding box center [1055, 276] width 10 height 10
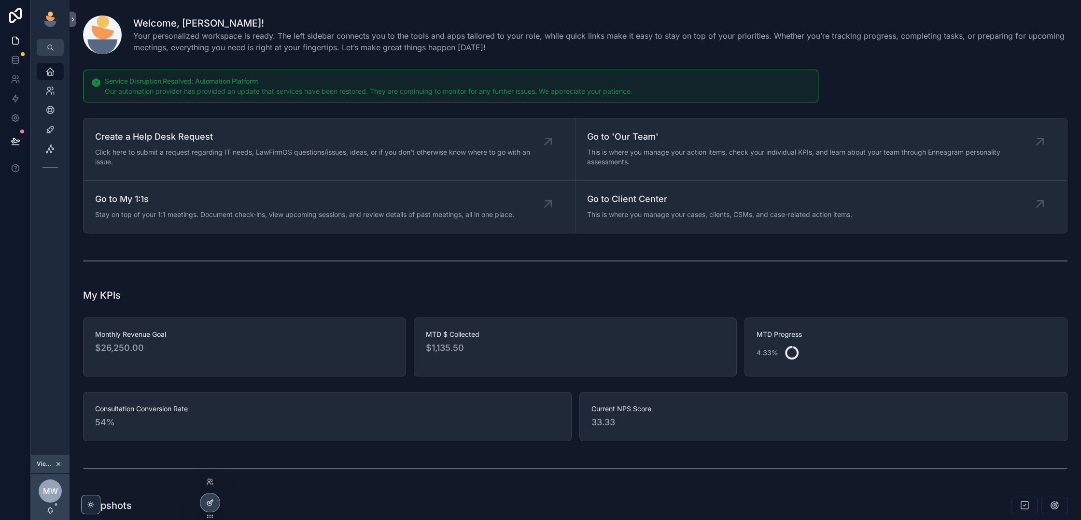
click at [207, 506] on div at bounding box center [209, 502] width 19 height 18
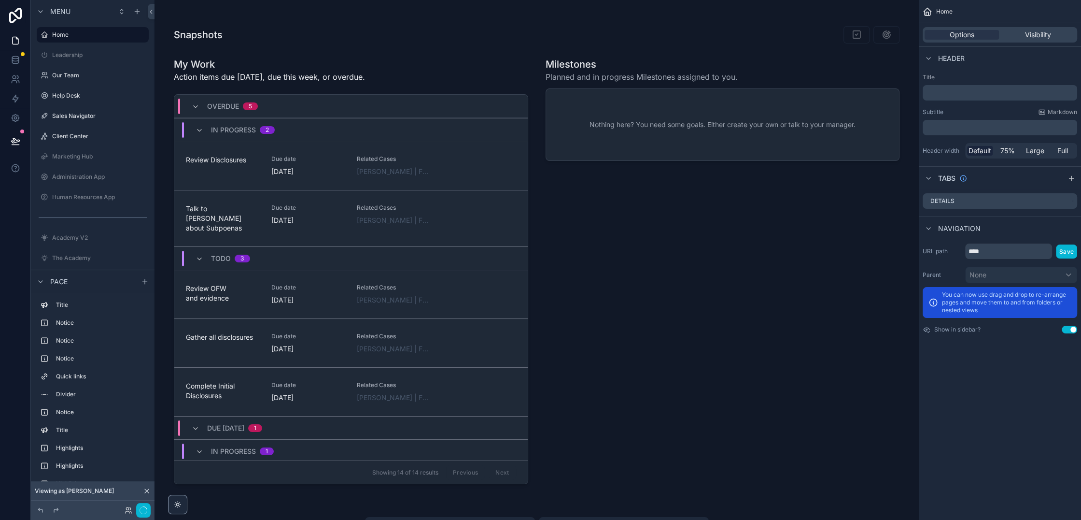
scroll to position [874, 0]
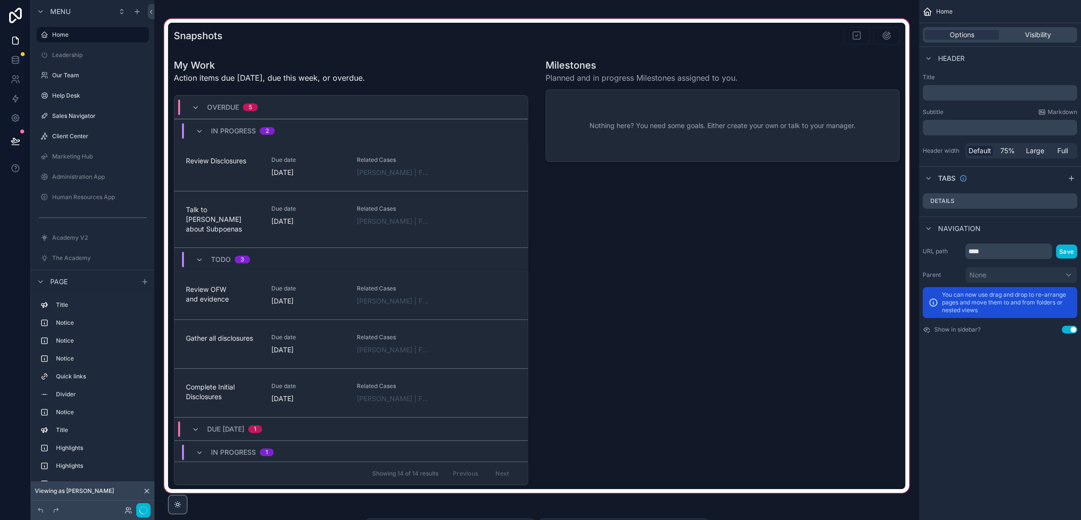
click at [704, 120] on div "scrollable content" at bounding box center [536, 256] width 749 height 478
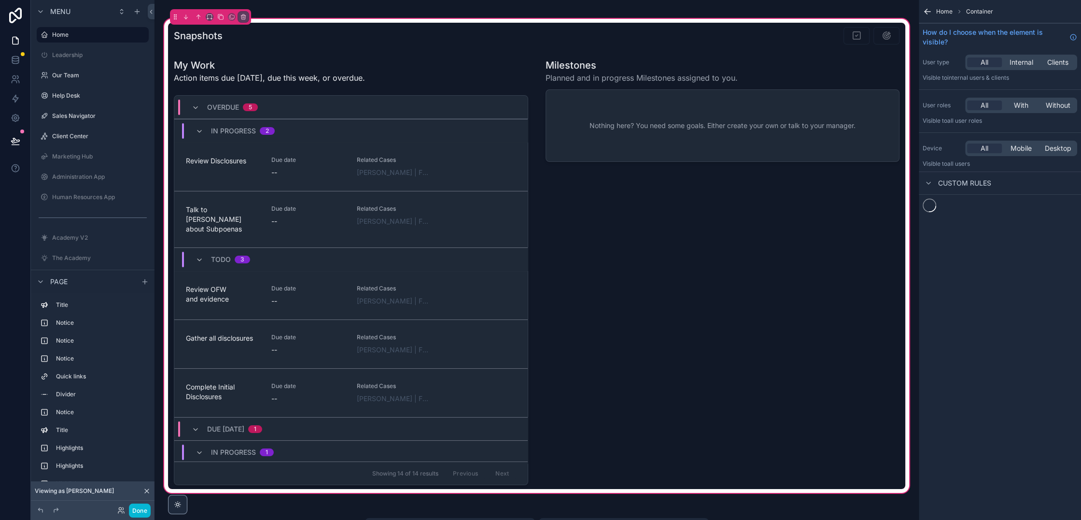
click at [711, 108] on div "scrollable content" at bounding box center [723, 272] width 366 height 434
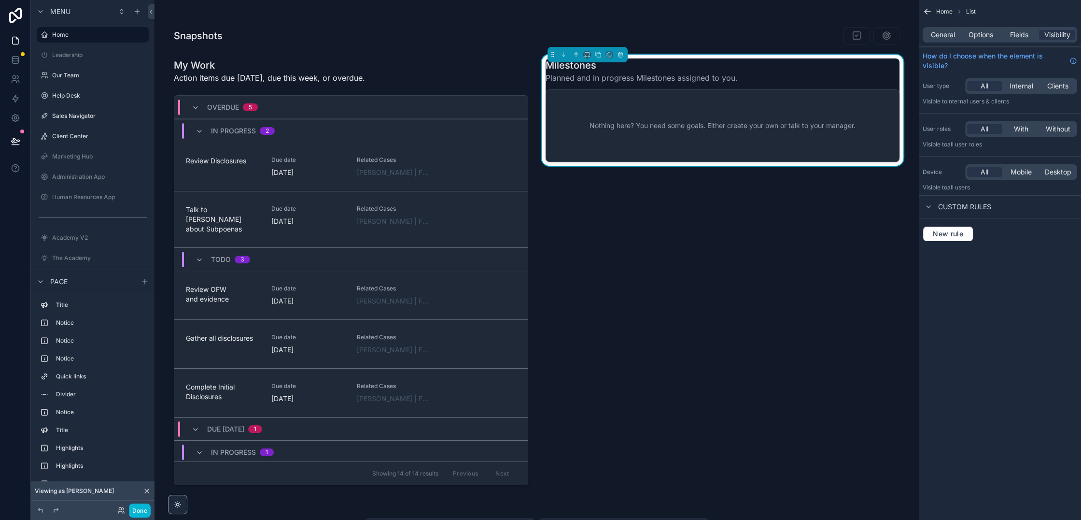
click at [1023, 40] on div "General Options Fields Visibility" at bounding box center [1000, 34] width 155 height 15
click at [1023, 33] on span "Fields" at bounding box center [1019, 35] width 18 height 10
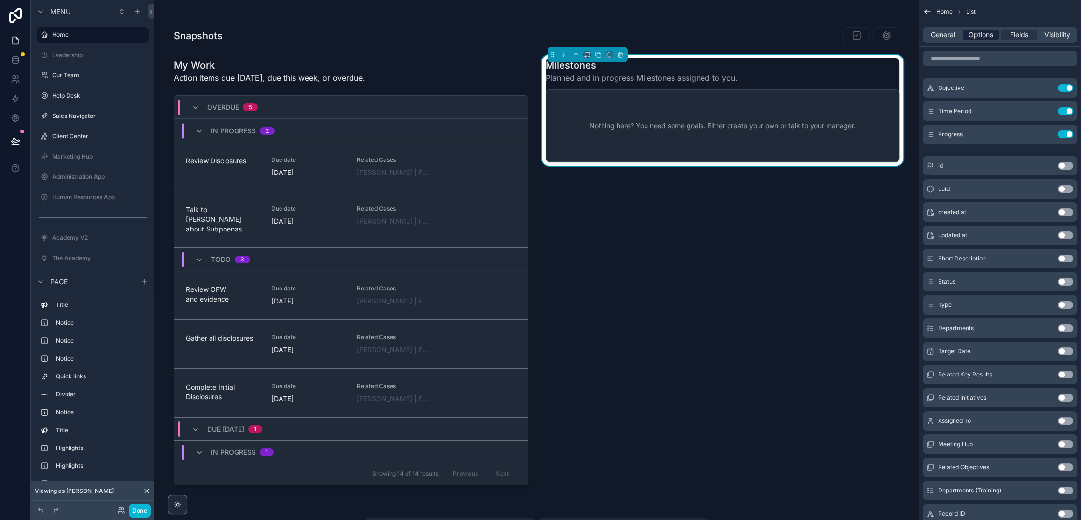
click at [979, 39] on span "Options" at bounding box center [981, 35] width 25 height 10
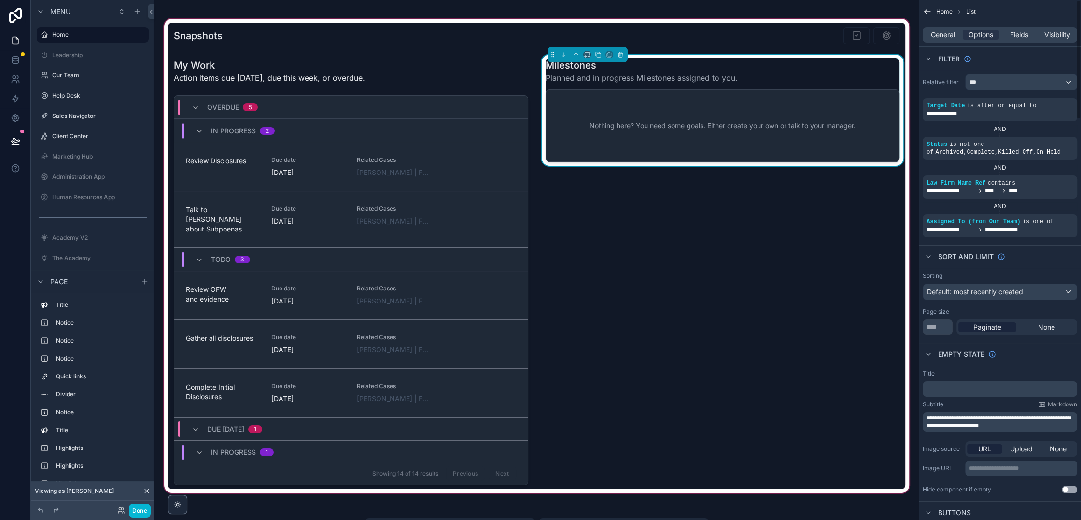
scroll to position [754, 0]
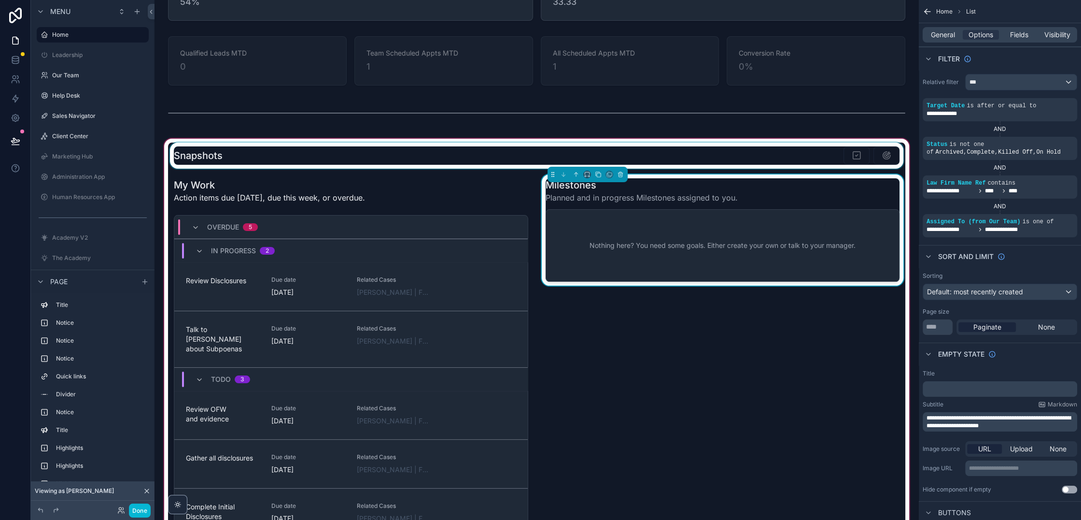
click at [869, 152] on div "scrollable content" at bounding box center [536, 155] width 737 height 26
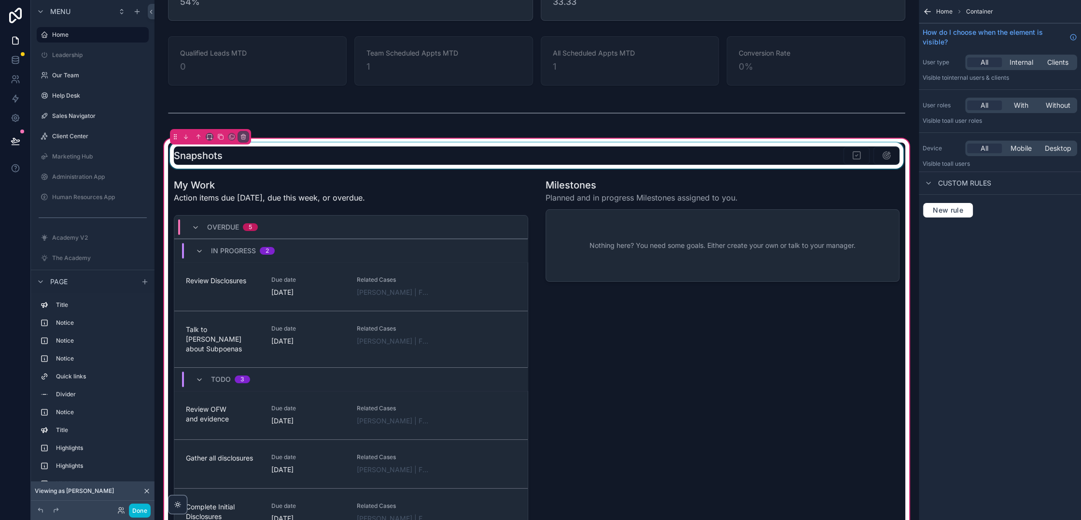
click at [900, 149] on div "scrollable content" at bounding box center [536, 155] width 737 height 26
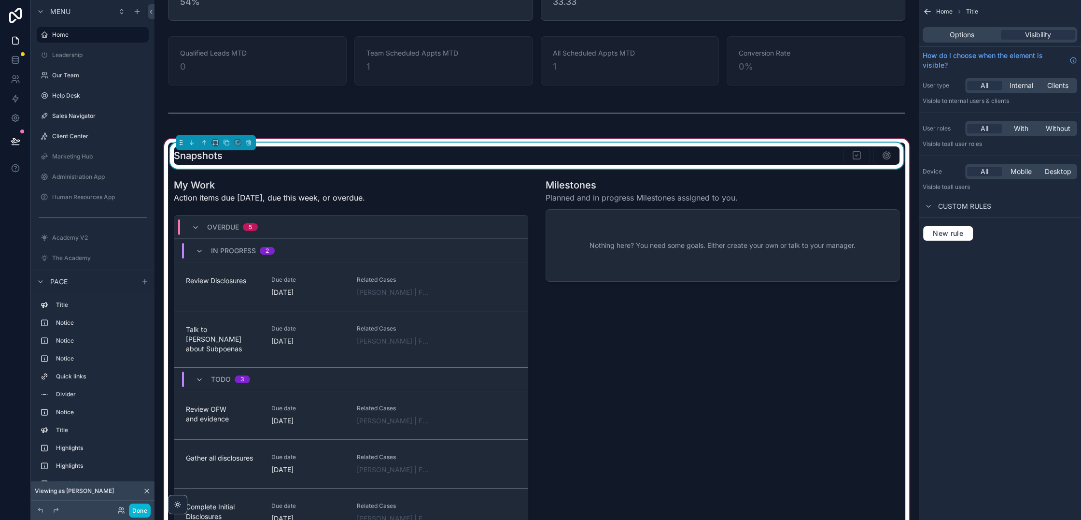
click at [966, 29] on div "Options Visibility" at bounding box center [1000, 34] width 155 height 15
click at [963, 31] on span "Options" at bounding box center [962, 35] width 25 height 10
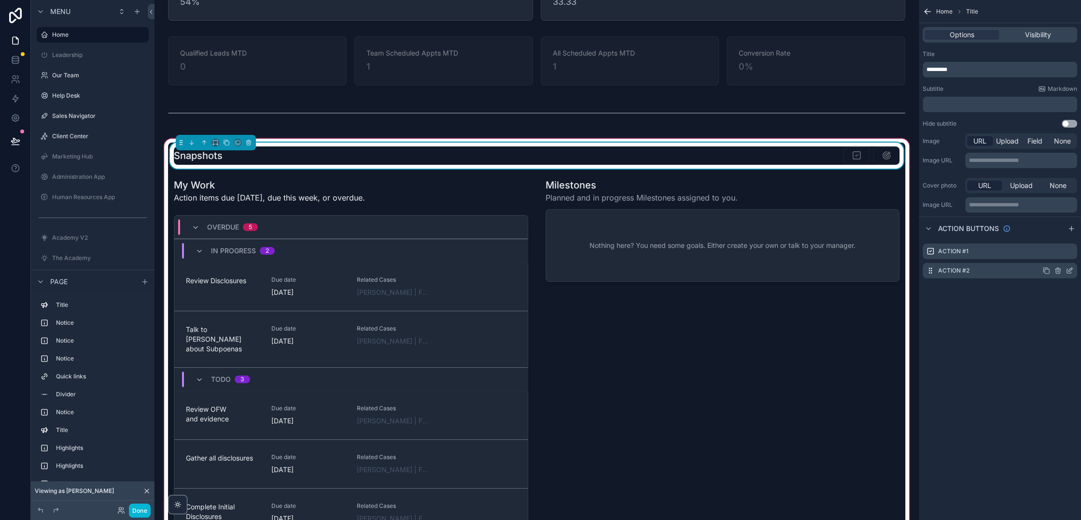
click at [1071, 269] on icon "scrollable content" at bounding box center [1071, 270] width 4 height 4
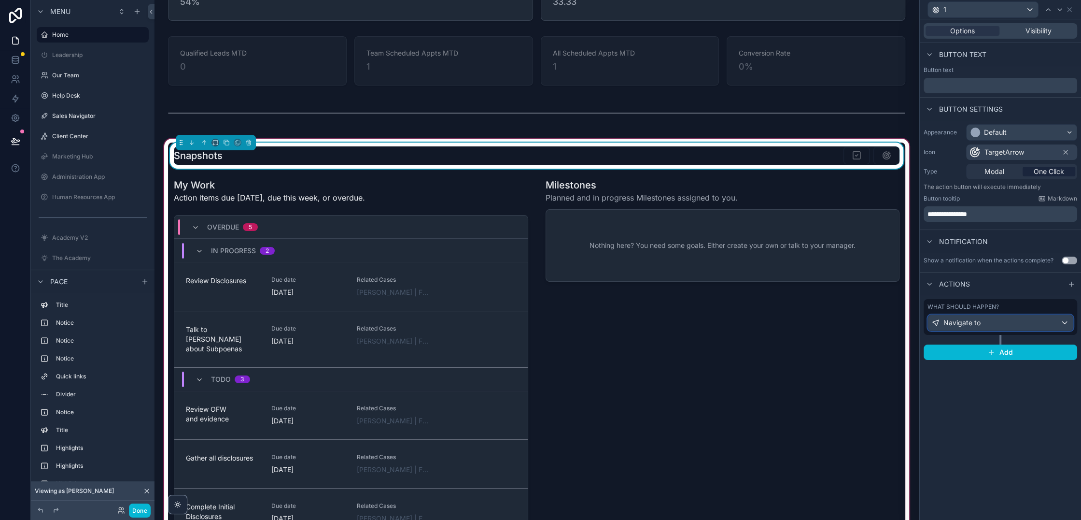
click at [992, 321] on div "Navigate to" at bounding box center [1000, 322] width 145 height 15
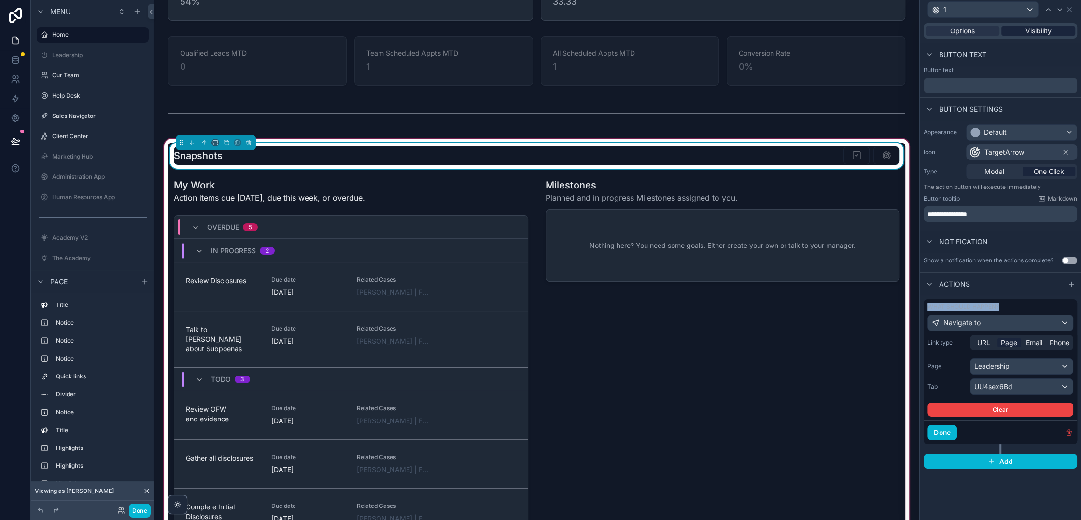
click at [1027, 26] on span "Visibility" at bounding box center [1039, 31] width 26 height 10
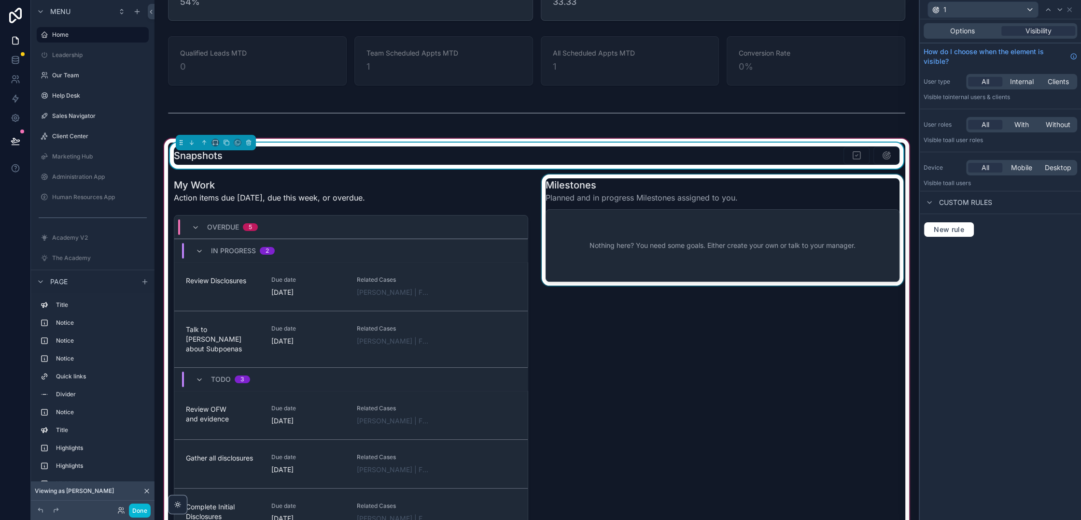
click at [688, 452] on div "scrollable content" at bounding box center [723, 391] width 366 height 434
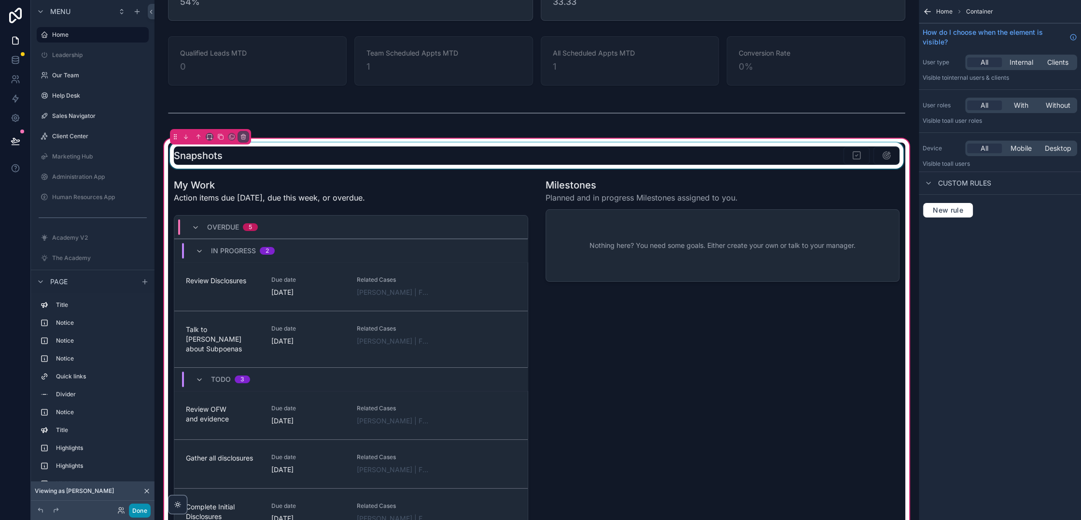
click at [138, 508] on button "Done" at bounding box center [140, 510] width 22 height 14
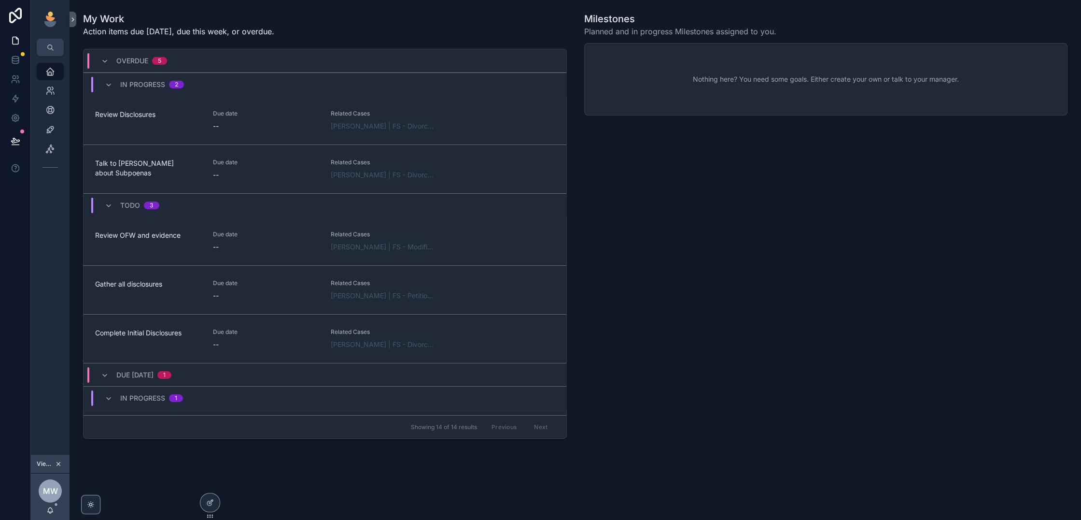
scroll to position [514, 0]
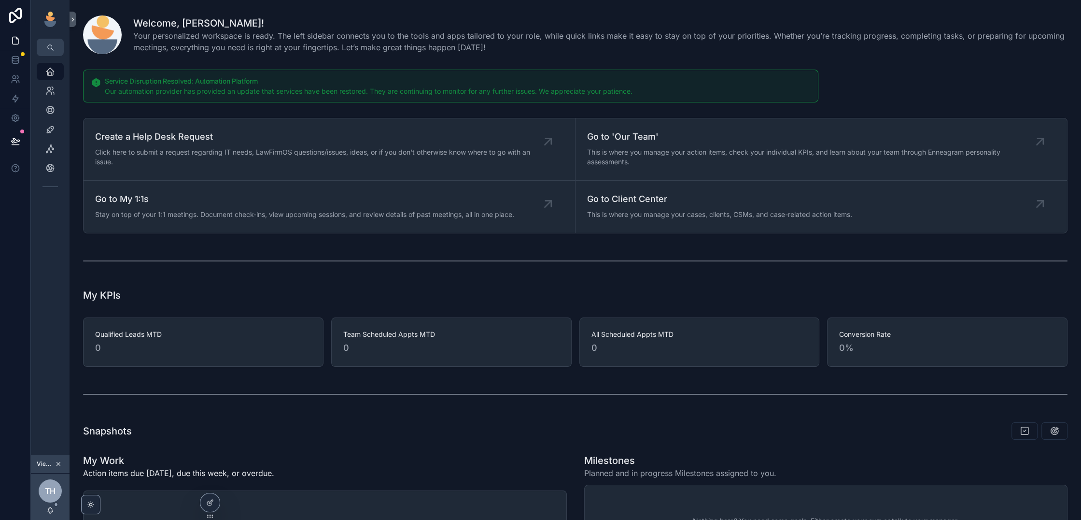
click at [0, 0] on icon at bounding box center [0, 0] width 0 height 0
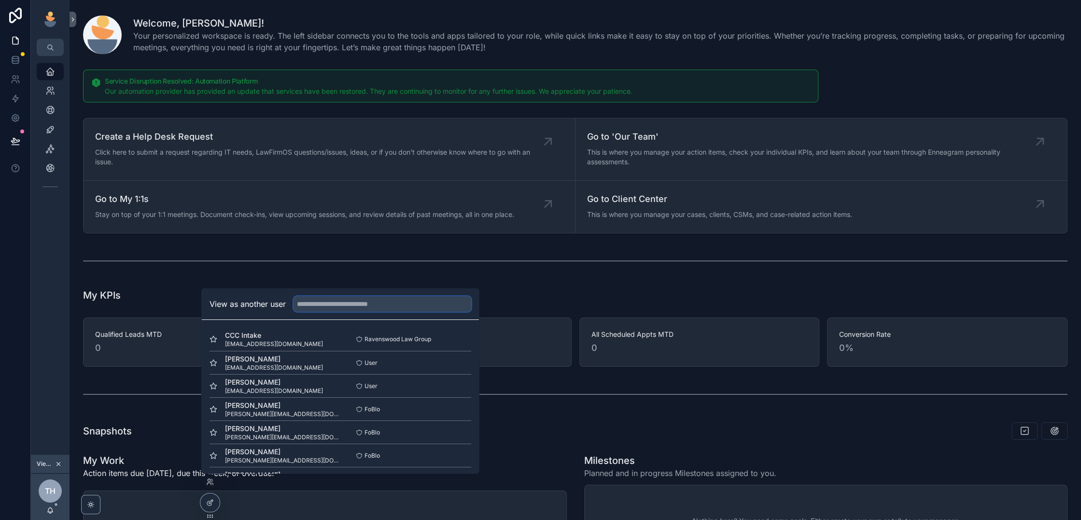
click at [352, 304] on input "text" at bounding box center [383, 303] width 178 height 15
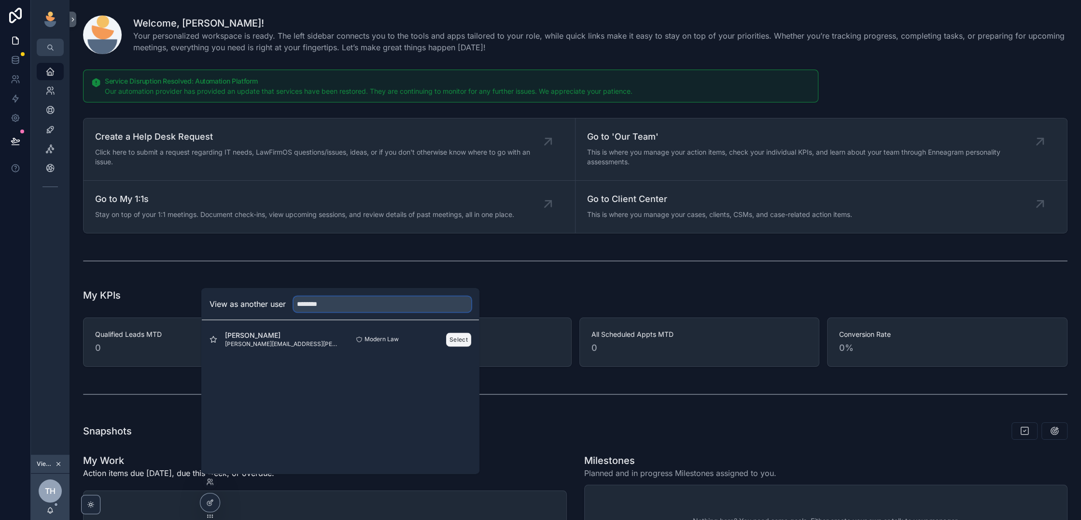
type input "********"
click at [459, 338] on button "Select" at bounding box center [458, 339] width 25 height 14
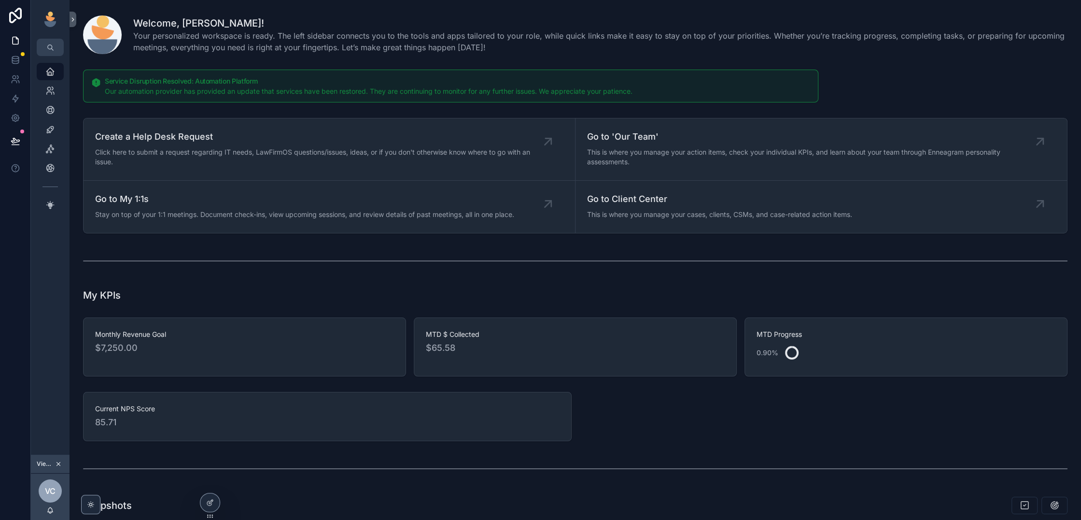
click at [58, 460] on button "scrollable content" at bounding box center [58, 463] width 11 height 11
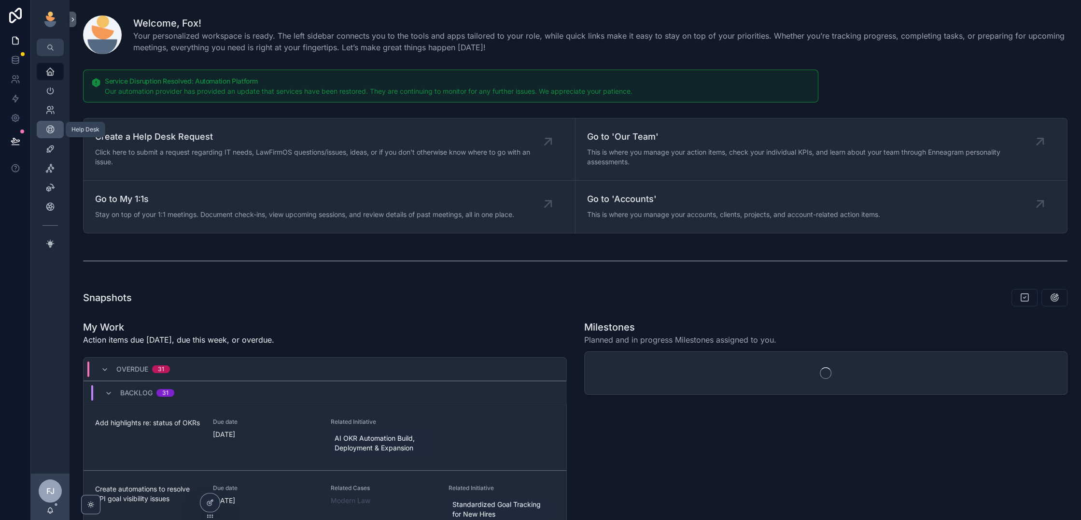
click at [47, 133] on icon "scrollable content" at bounding box center [50, 130] width 10 height 10
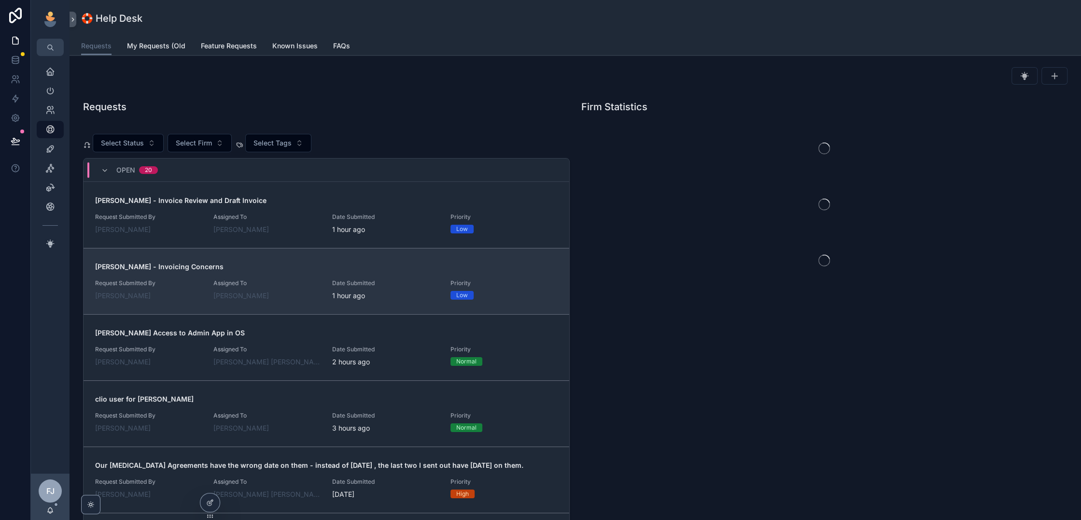
click at [275, 264] on link "[PERSON_NAME] - Invoicing Concerns Request Submitted By [PERSON_NAME] Assigned …" at bounding box center [327, 281] width 486 height 66
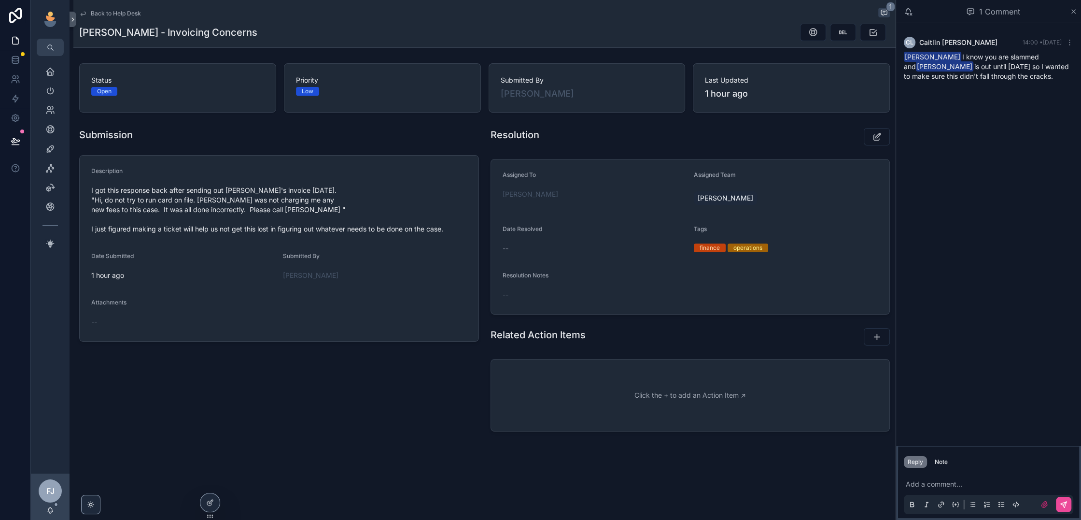
click at [942, 482] on p "scrollable content" at bounding box center [990, 484] width 169 height 10
click at [869, 145] on div "scrollable content" at bounding box center [846, 136] width 99 height 25
click at [874, 142] on button "scrollable content" at bounding box center [877, 136] width 26 height 17
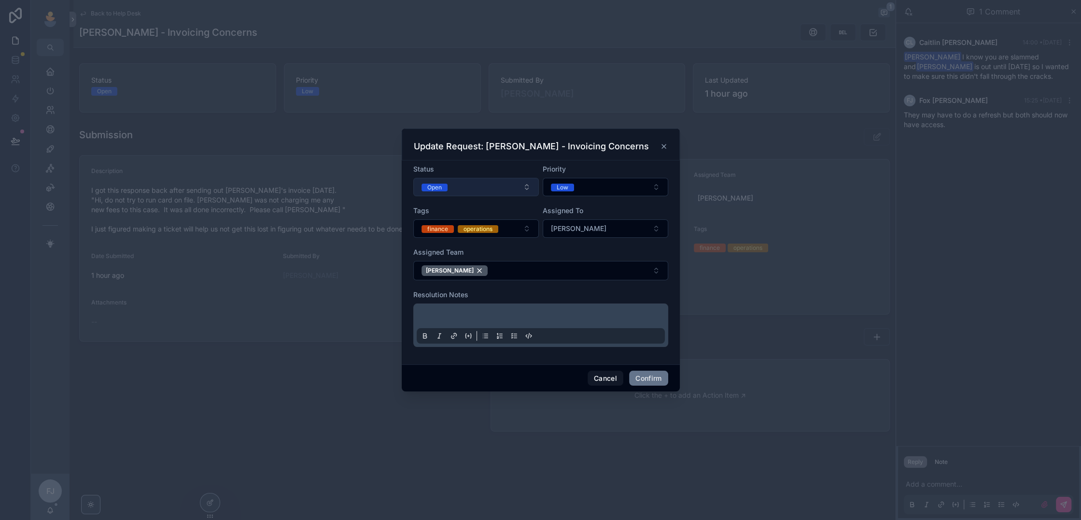
click at [511, 185] on button "Open" at bounding box center [476, 187] width 126 height 18
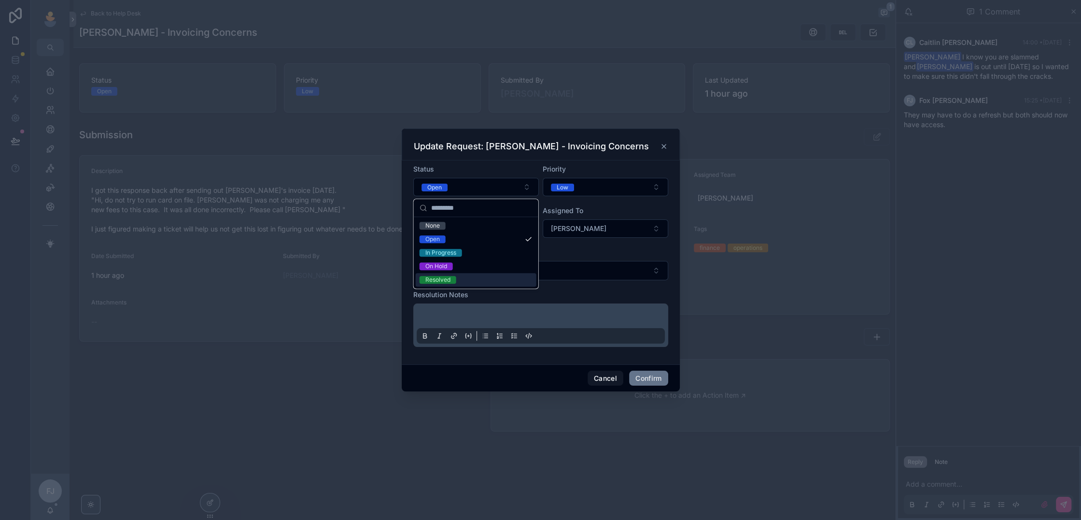
click at [493, 281] on div "Resolved" at bounding box center [476, 280] width 121 height 14
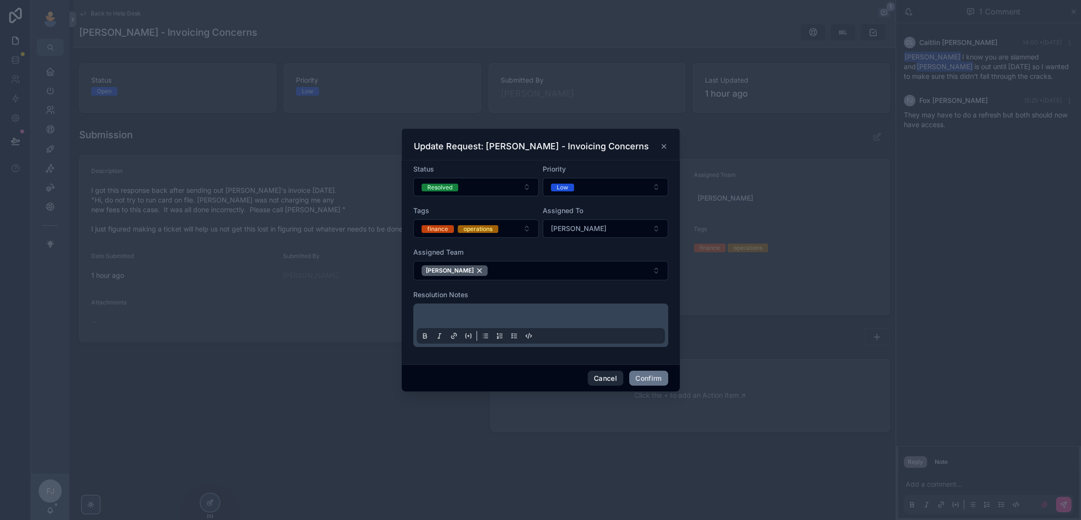
click at [601, 374] on button "Cancel" at bounding box center [606, 377] width 36 height 15
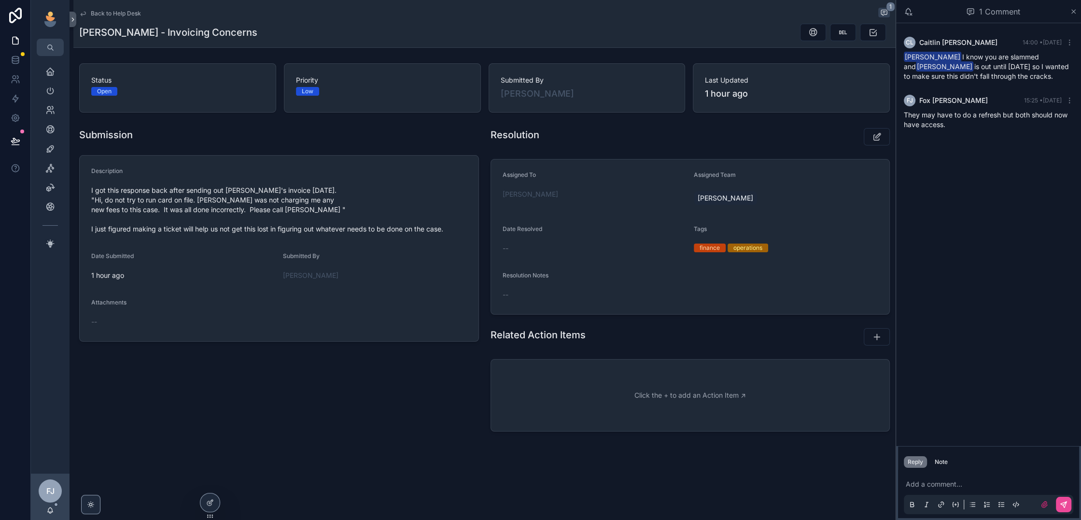
click at [1041, 123] on div "They may have to do a refresh but both should now have access." at bounding box center [988, 119] width 169 height 19
drag, startPoint x: 969, startPoint y: 125, endPoint x: 902, endPoint y: 118, distance: 67.5
click at [902, 118] on div "[PERSON_NAME] [PERSON_NAME] 15:25 • [DATE] They may have to do a refresh but bo…" at bounding box center [988, 112] width 181 height 46
copy span "They may have to do a refresh but both should now have access."
click at [1071, 105] on div "[PERSON_NAME] [PERSON_NAME] 15:25 • [DATE]" at bounding box center [988, 101] width 169 height 12
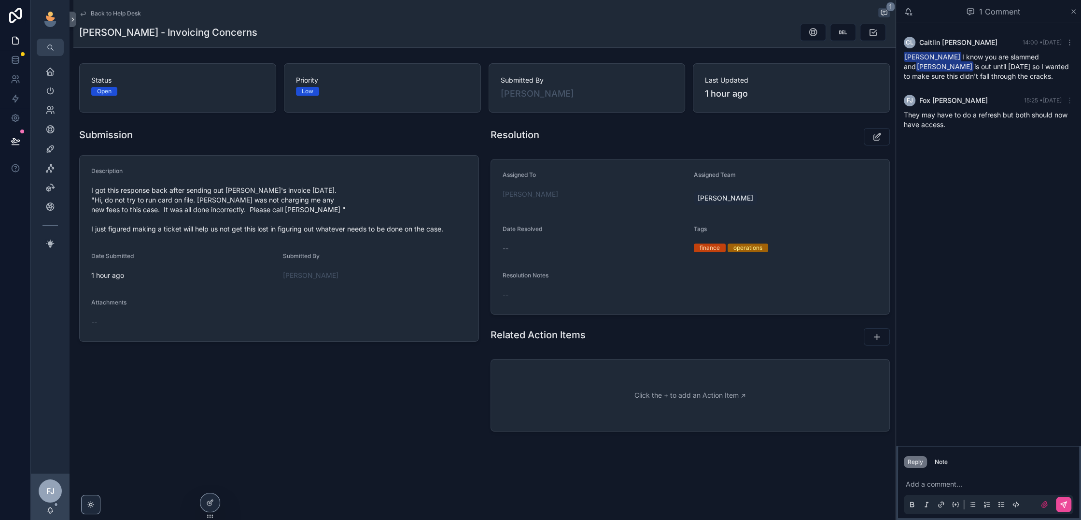
click at [1071, 101] on icon "scrollable content" at bounding box center [1070, 101] width 8 height 8
click at [1044, 86] on span "Delete comment" at bounding box center [1051, 83] width 45 height 8
click at [130, 14] on span "Back to Help Desk" at bounding box center [116, 14] width 50 height 8
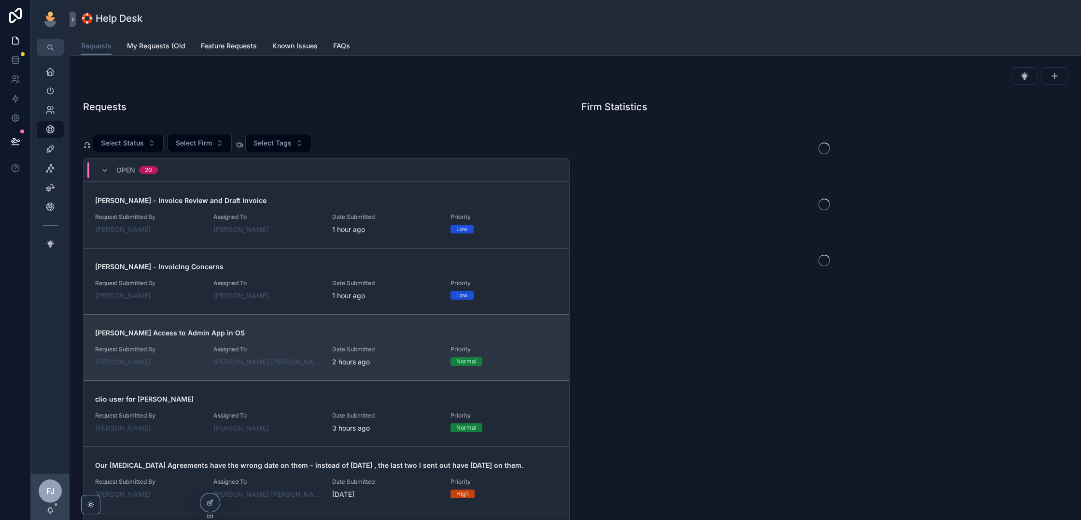
scroll to position [32, 0]
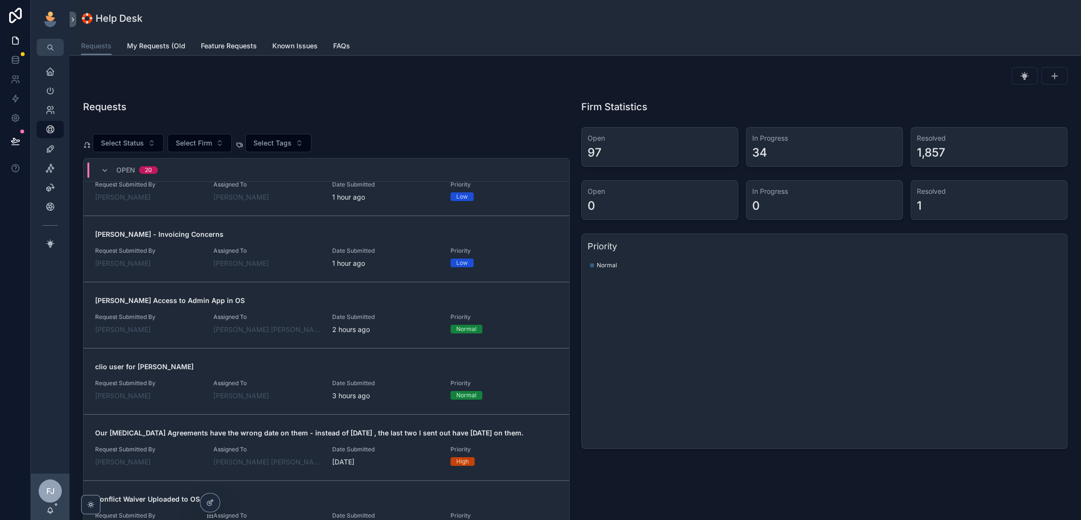
click at [302, 302] on span "[PERSON_NAME] Access to Admin App in OS" at bounding box center [326, 301] width 463 height 10
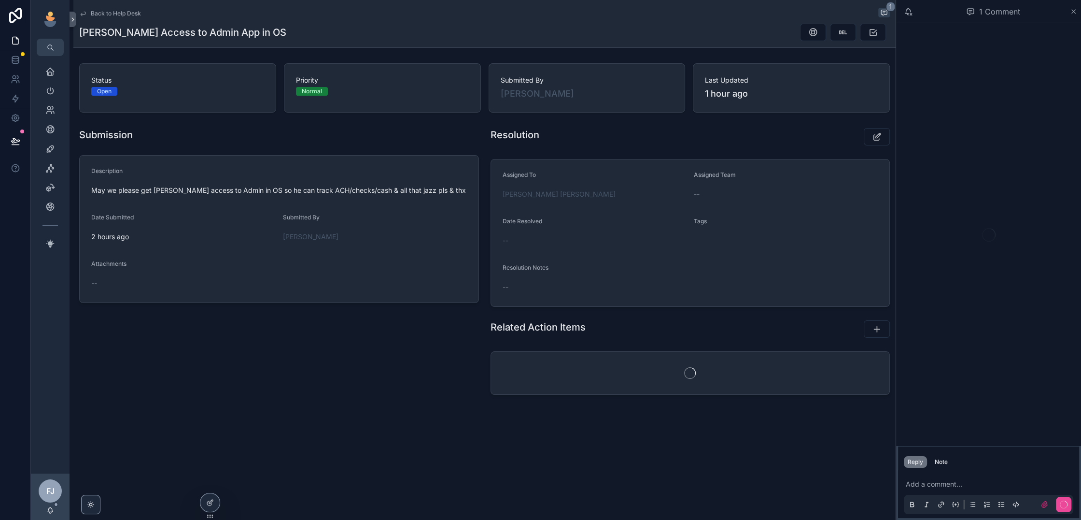
click at [939, 480] on p "scrollable content" at bounding box center [990, 484] width 169 height 10
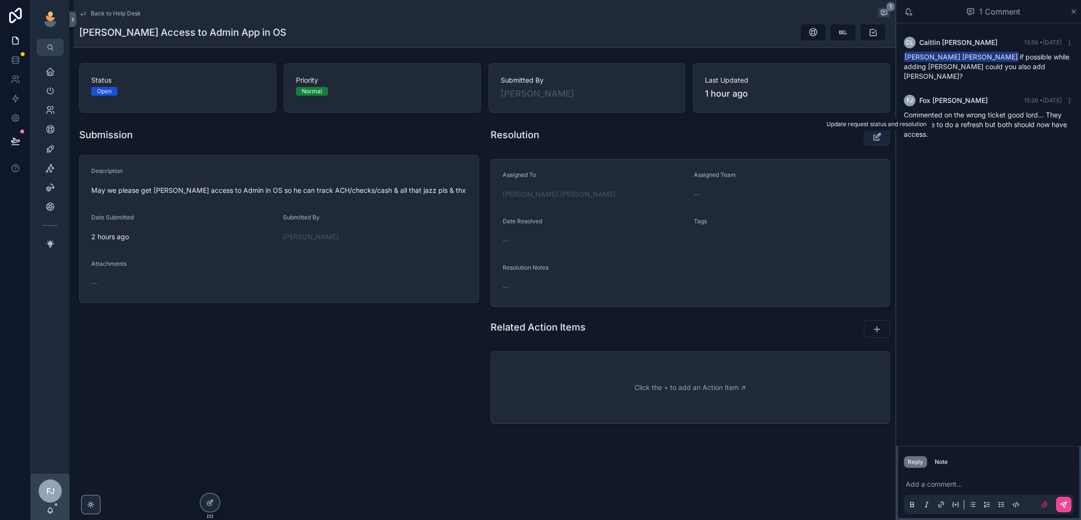
click at [880, 134] on icon "scrollable content" at bounding box center [877, 137] width 10 height 10
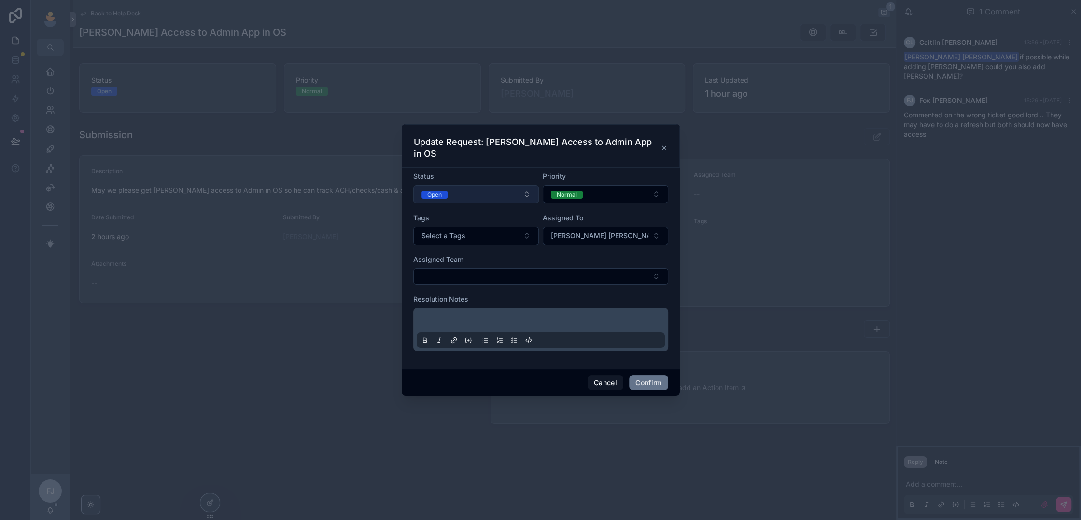
click at [488, 185] on button "Open" at bounding box center [476, 194] width 126 height 18
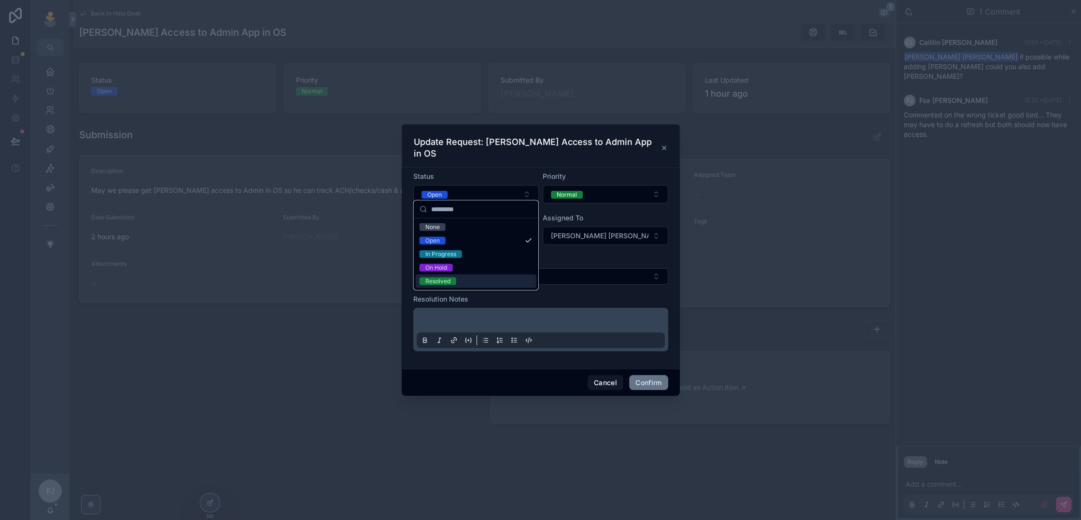
click at [451, 280] on span "Resolved" at bounding box center [438, 281] width 37 height 8
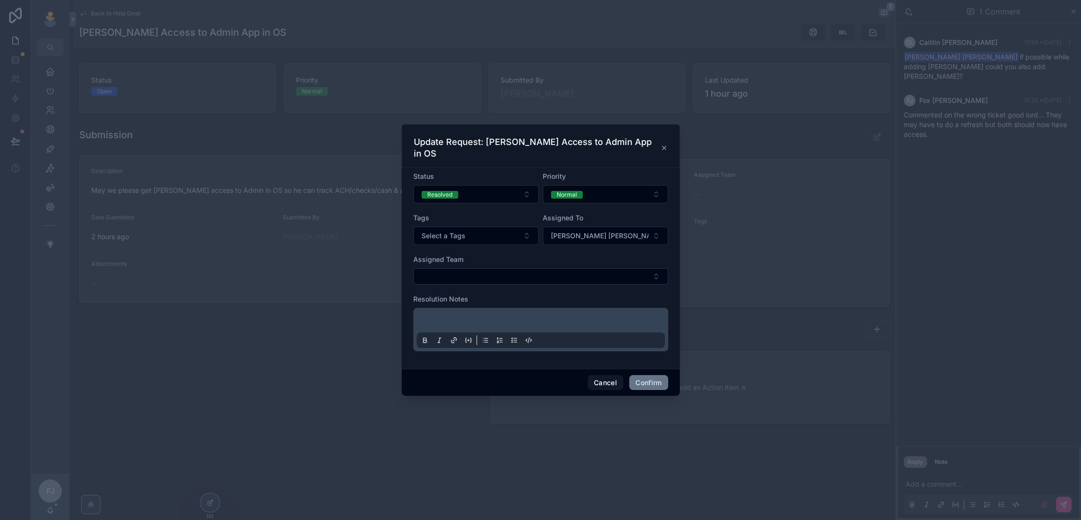
click at [643, 368] on div "Cancel Confirm" at bounding box center [541, 382] width 278 height 28
drag, startPoint x: 642, startPoint y: 373, endPoint x: 663, endPoint y: 514, distance: 142.7
click at [642, 375] on button "Confirm" at bounding box center [648, 382] width 39 height 15
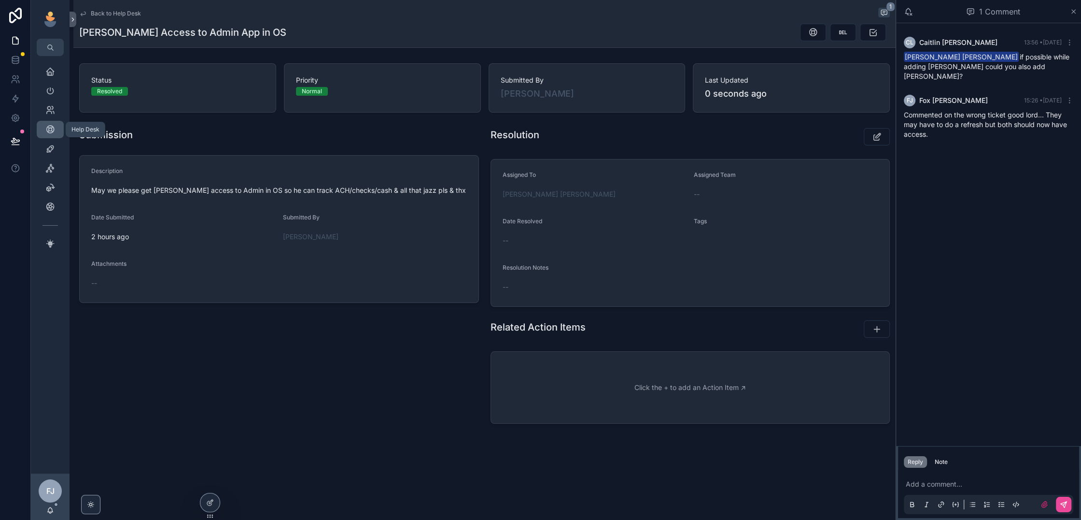
click at [55, 130] on icon "scrollable content" at bounding box center [50, 130] width 10 height 10
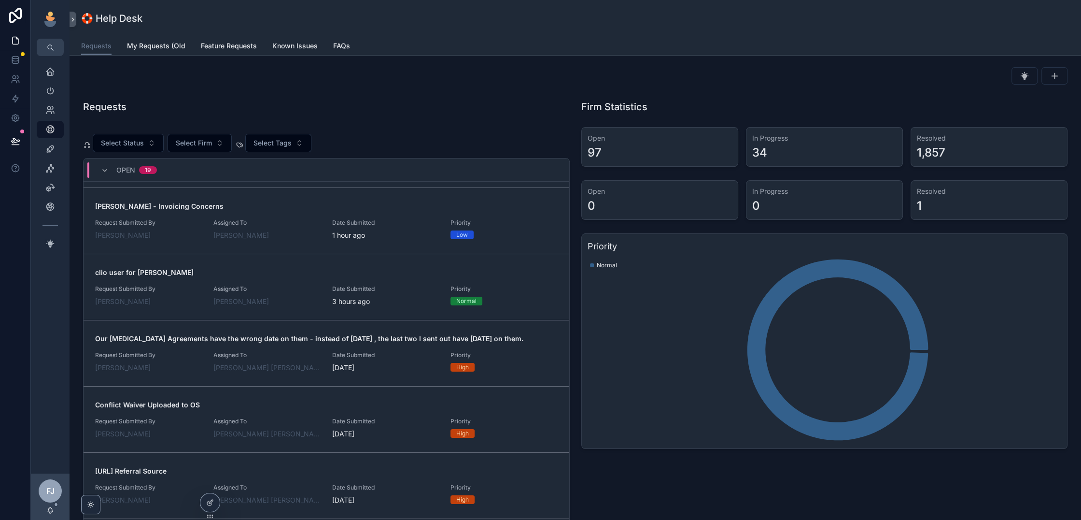
scroll to position [140, 0]
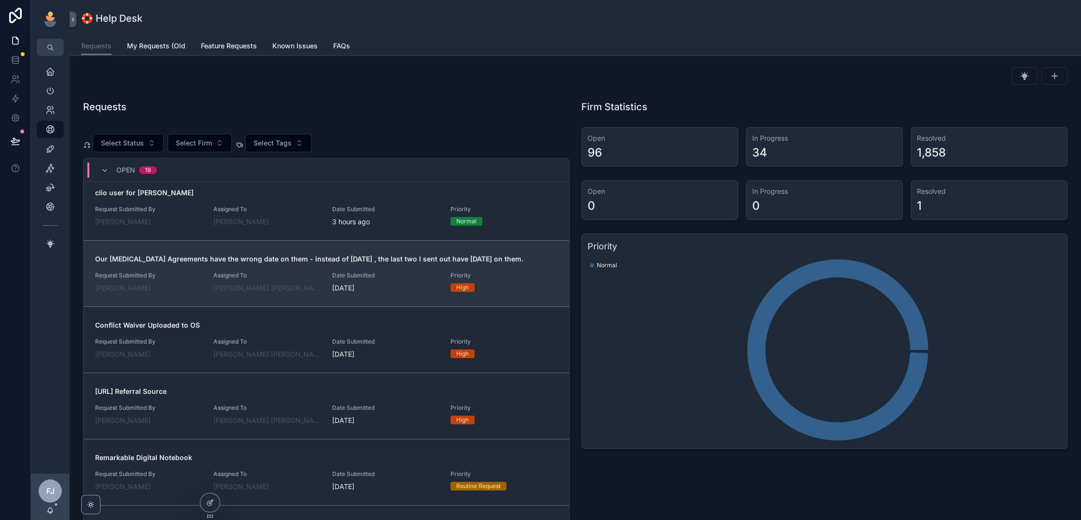
click at [288, 293] on link "Our [MEDICAL_DATA] Agreements have the wrong date on them - instead of [DATE] ,…" at bounding box center [327, 273] width 486 height 66
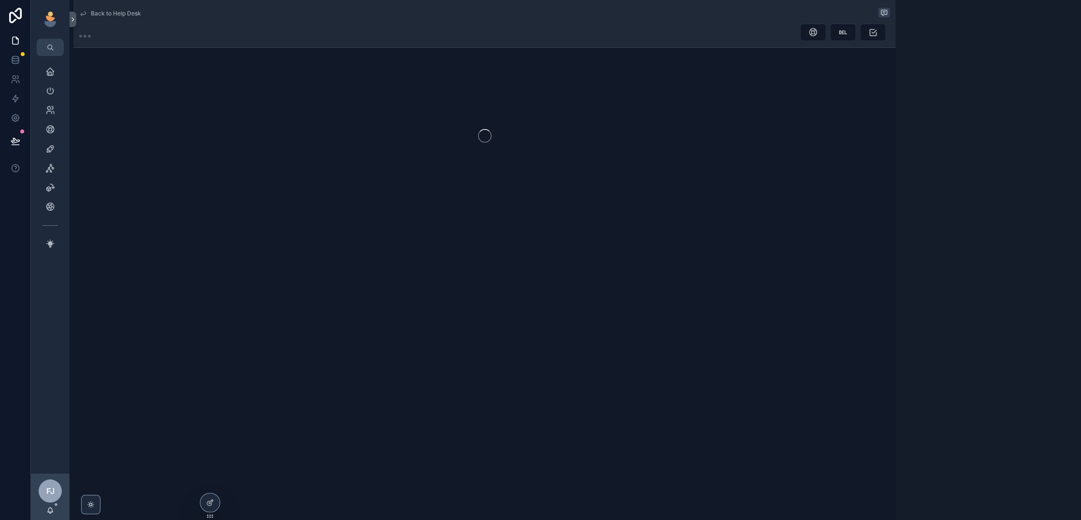
click at [643, 233] on div "Back to Help Desk" at bounding box center [484, 137] width 822 height 274
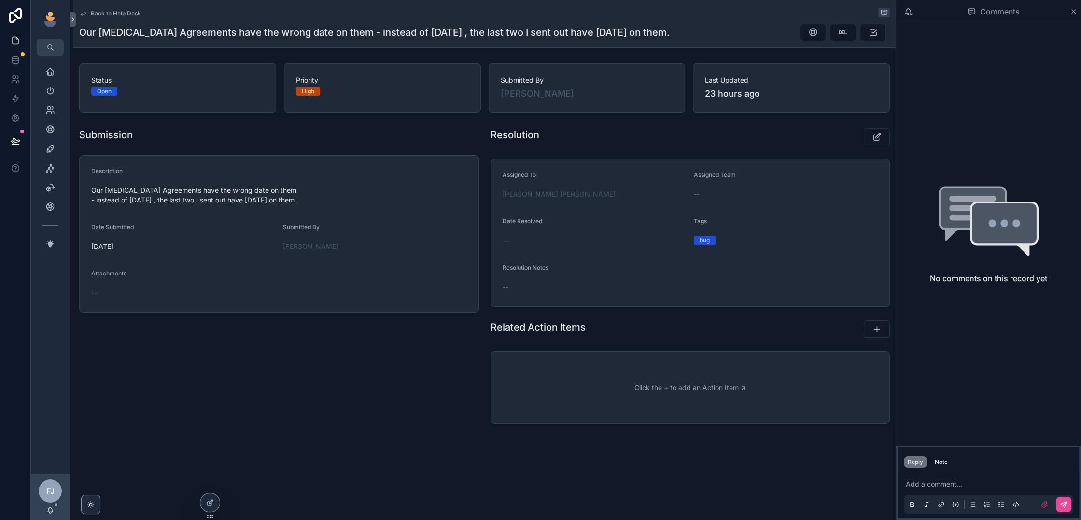
click at [927, 481] on p "scrollable content" at bounding box center [990, 484] width 169 height 10
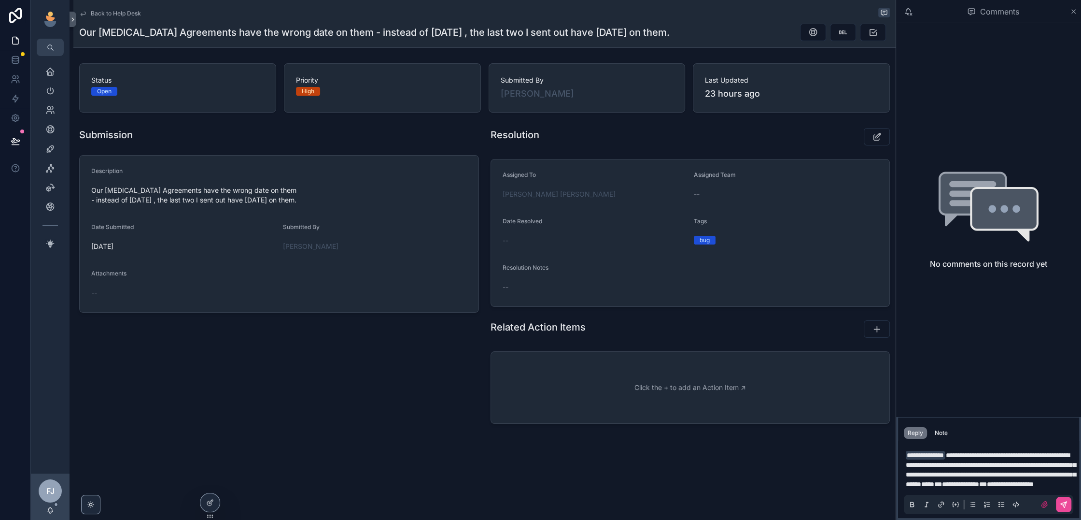
click at [970, 478] on span "**********" at bounding box center [991, 469] width 170 height 36
click at [967, 486] on p "**********" at bounding box center [990, 469] width 169 height 39
